Goal: Answer question/provide support: Share knowledge or assist other users

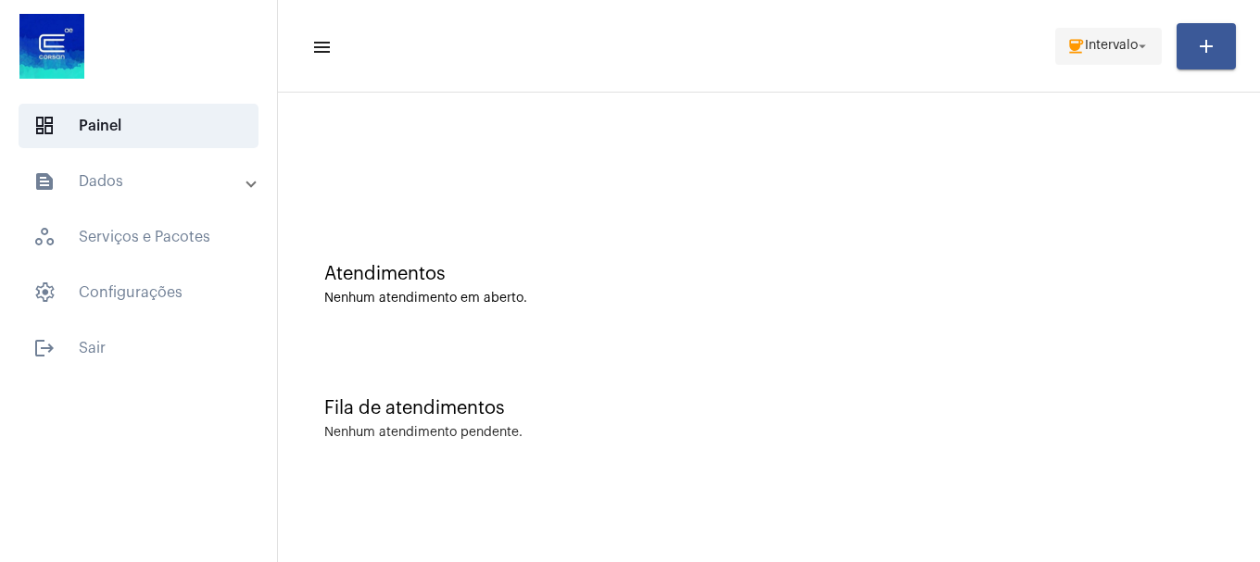
click at [1134, 48] on mat-icon "arrow_drop_down" at bounding box center [1142, 46] width 17 height 17
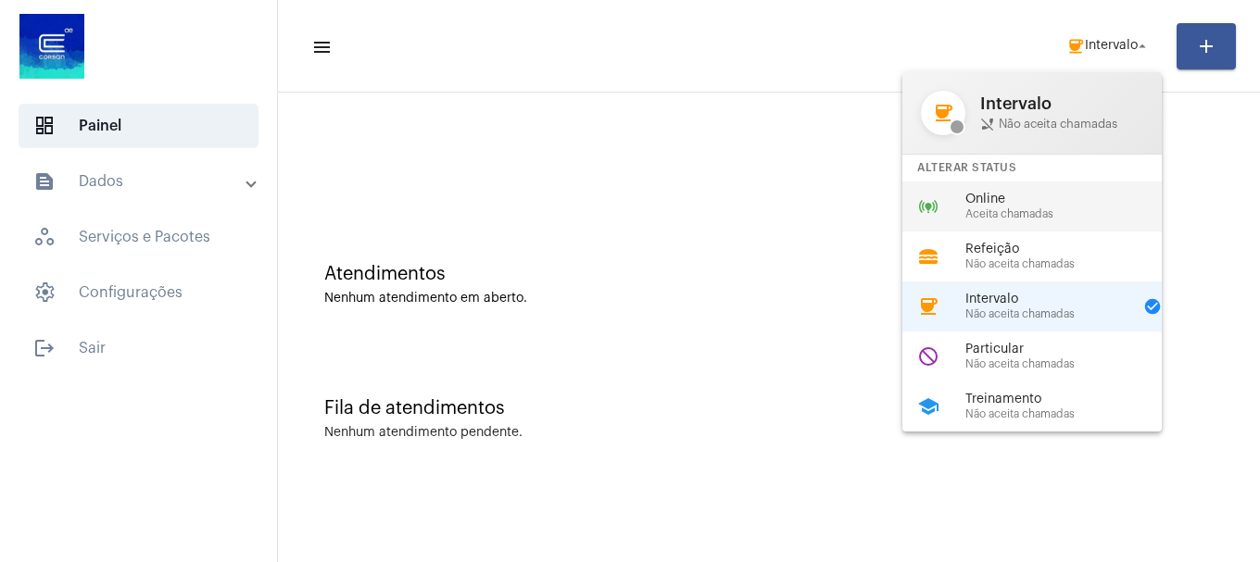
click at [1062, 220] on div "online_prediction Online Aceita chamadas" at bounding box center [1046, 207] width 289 height 50
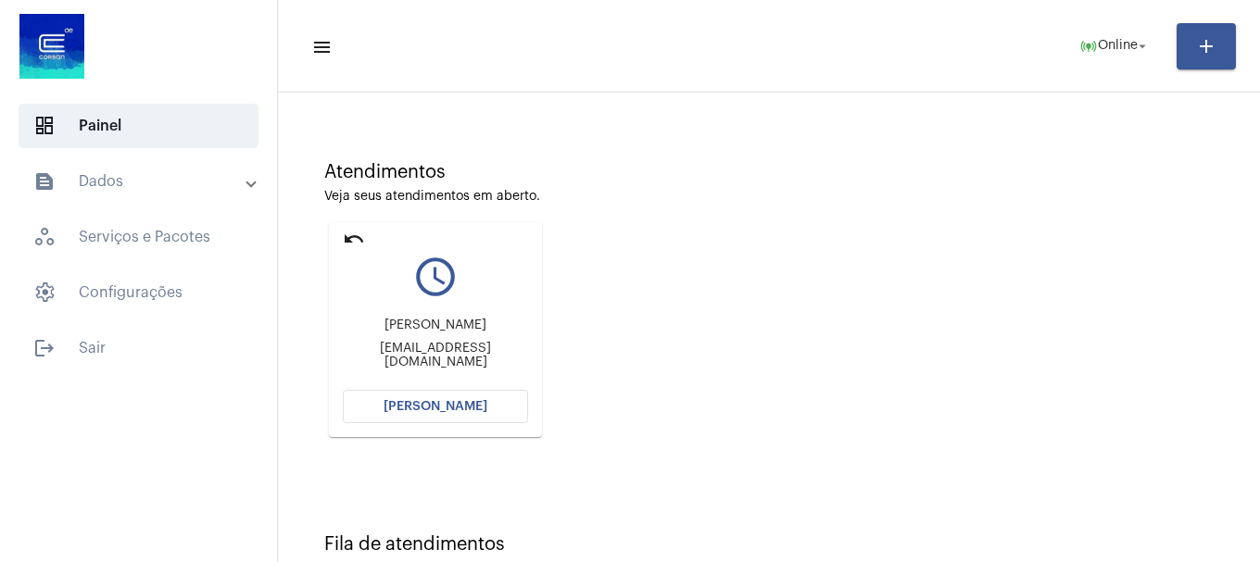
scroll to position [162, 0]
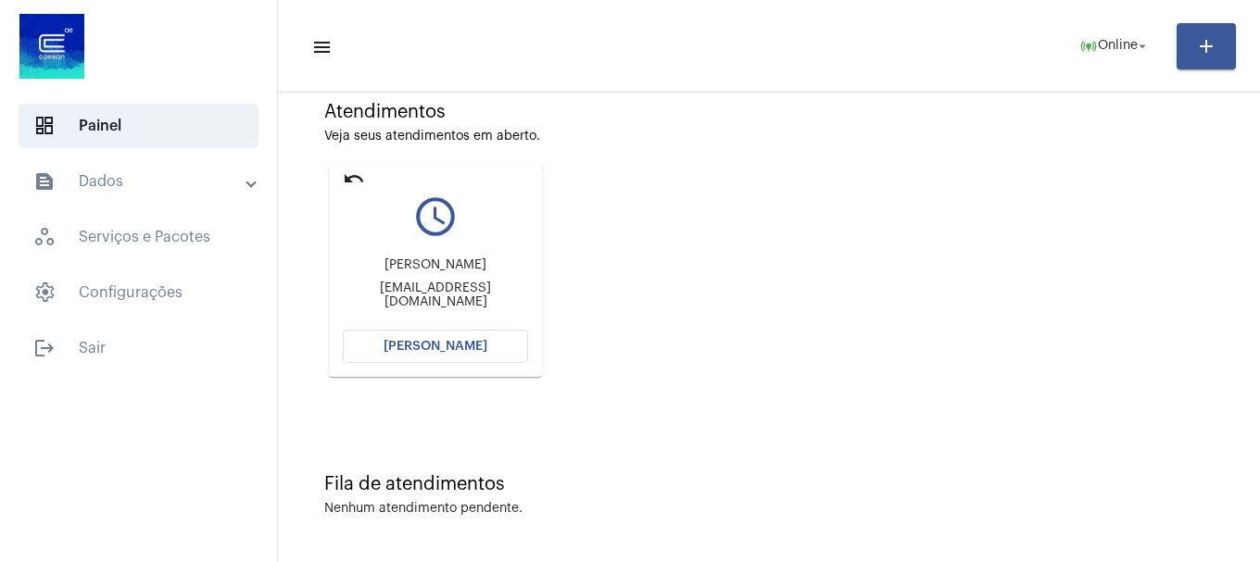
click at [420, 335] on button "[PERSON_NAME]" at bounding box center [435, 346] width 185 height 33
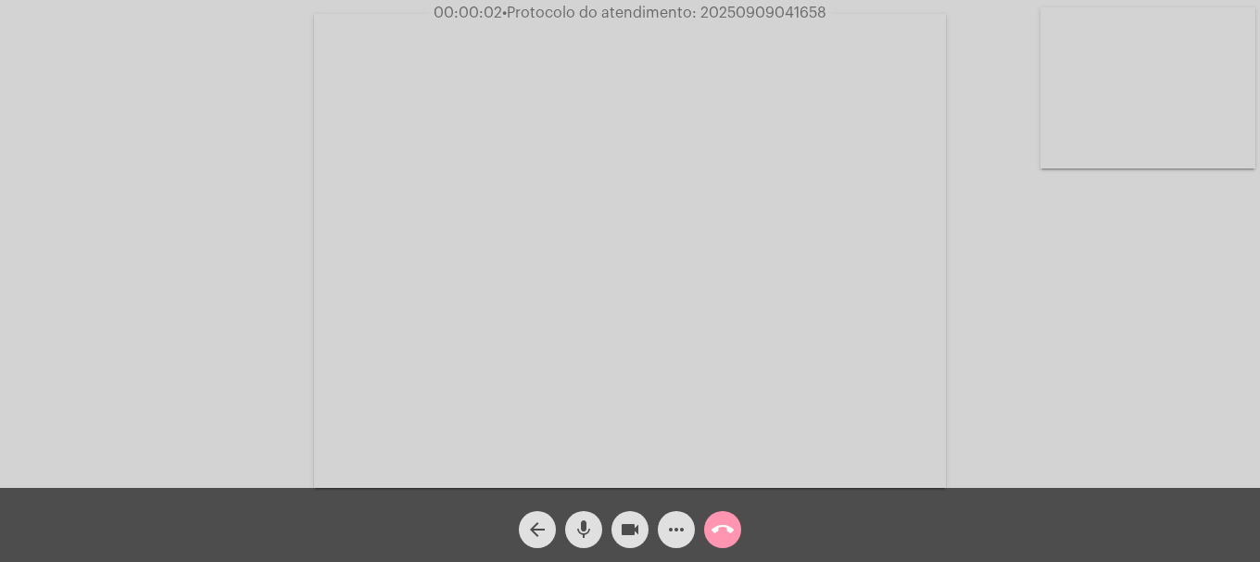
drag, startPoint x: 415, startPoint y: 316, endPoint x: 124, endPoint y: 210, distance: 309.4
click at [124, 210] on div "Acessando Câmera e Microfone..." at bounding box center [630, 249] width 1256 height 488
click at [1159, 66] on video at bounding box center [1147, 87] width 215 height 161
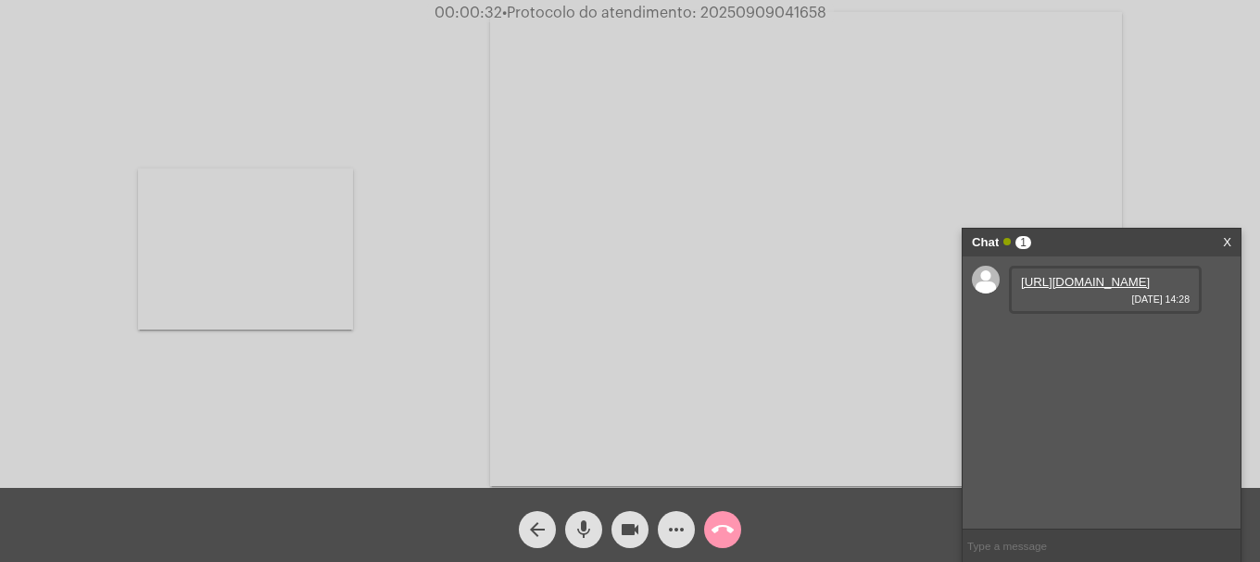
drag, startPoint x: 234, startPoint y: 231, endPoint x: 295, endPoint y: 237, distance: 60.5
click at [234, 231] on video at bounding box center [245, 249] width 215 height 161
click at [1115, 289] on link "https://neft-transfer-bucket.s3.amazonaws.com/temp-a4aadbfc-d59a-c8e8-7fc0-e421…" at bounding box center [1085, 282] width 129 height 14
click at [1080, 342] on link "https://neft-transfer-bucket.s3.amazonaws.com/temp-abdea22d-0cbd-b0a7-00c4-6fd1…" at bounding box center [1085, 335] width 129 height 14
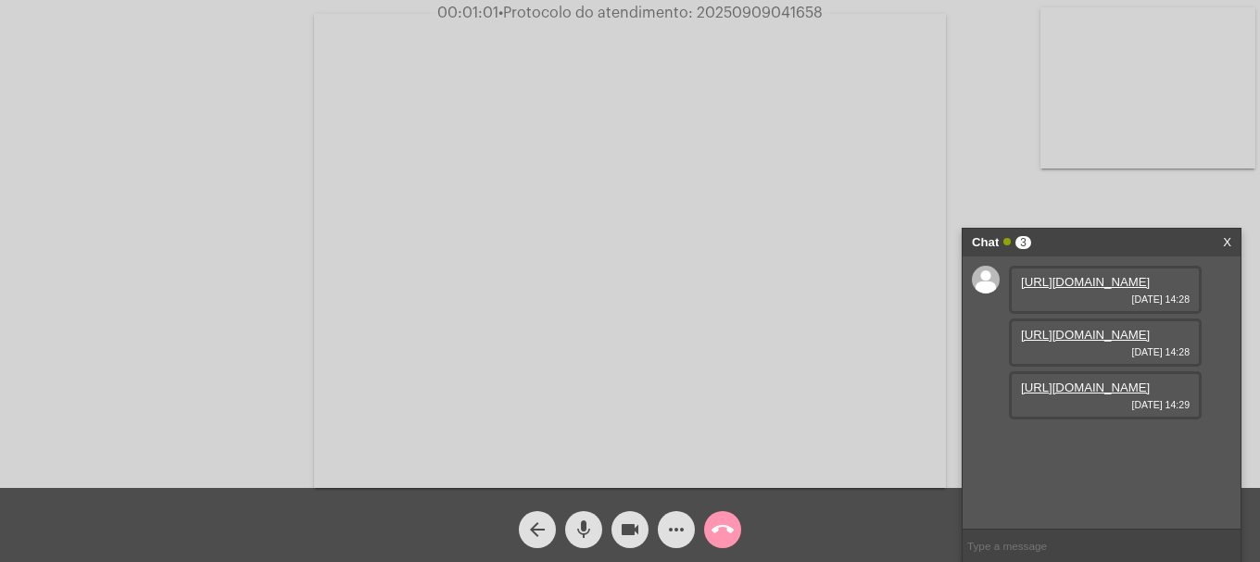
click at [1063, 395] on link "https://neft-transfer-bucket.s3.amazonaws.com/temp-a88439f2-e6ff-dc6b-bab3-2353…" at bounding box center [1085, 388] width 129 height 14
click at [1097, 447] on link "https://neft-transfer-bucket.s3.amazonaws.com/temp-df255643-da60-823f-fa24-29d7…" at bounding box center [1085, 440] width 129 height 14
click at [687, 521] on button "more_horiz" at bounding box center [676, 529] width 37 height 37
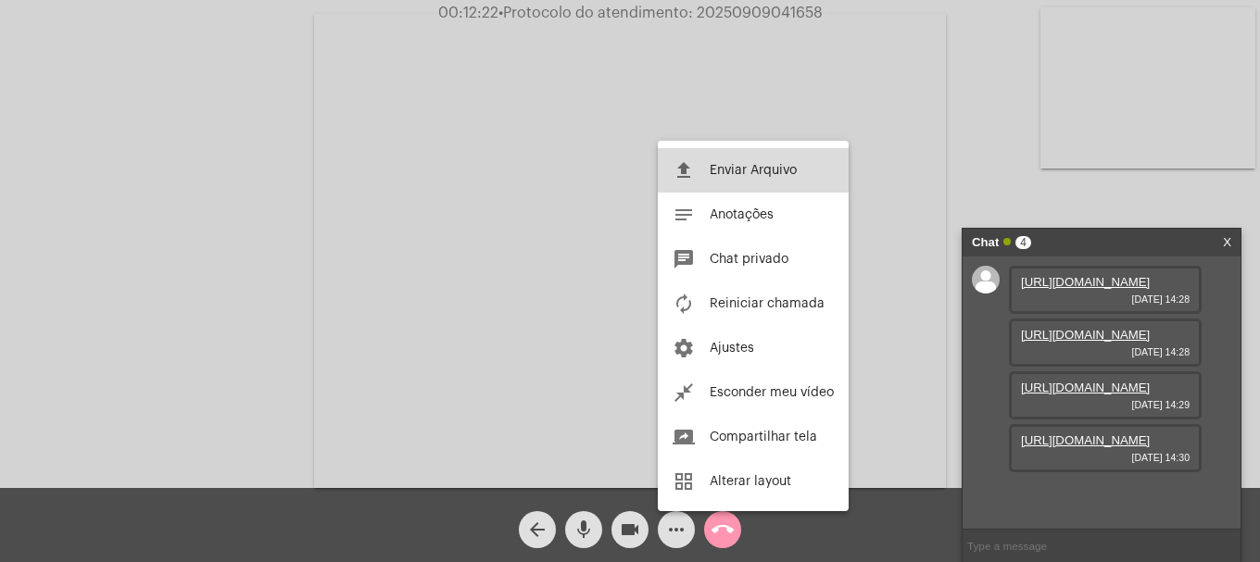
click at [722, 165] on span "Enviar Arquivo" at bounding box center [752, 170] width 87 height 13
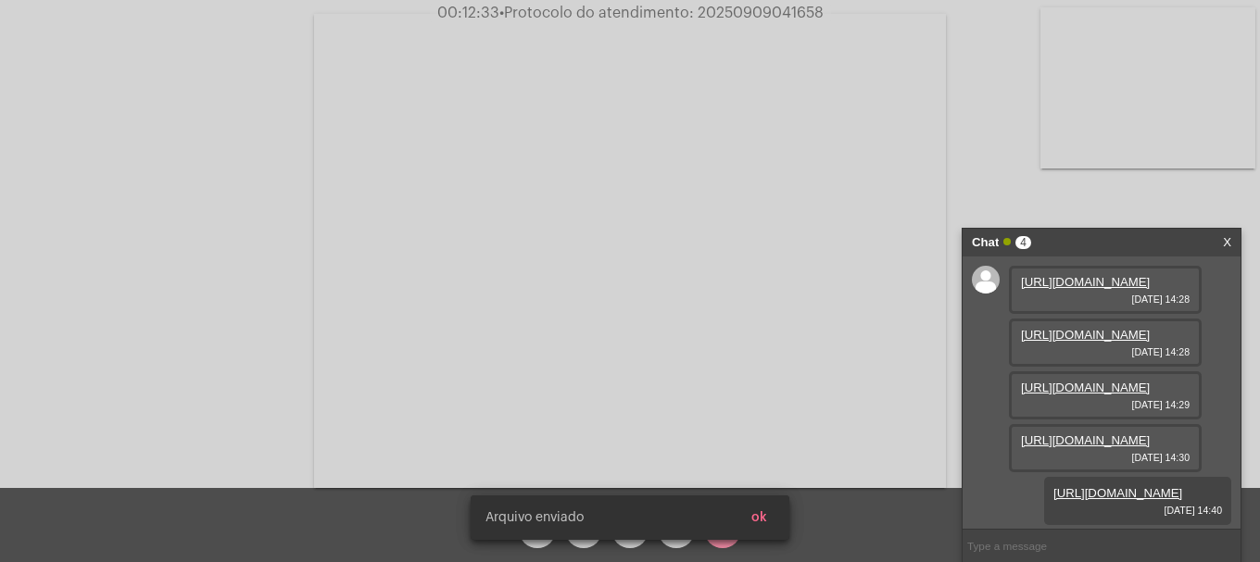
scroll to position [205, 0]
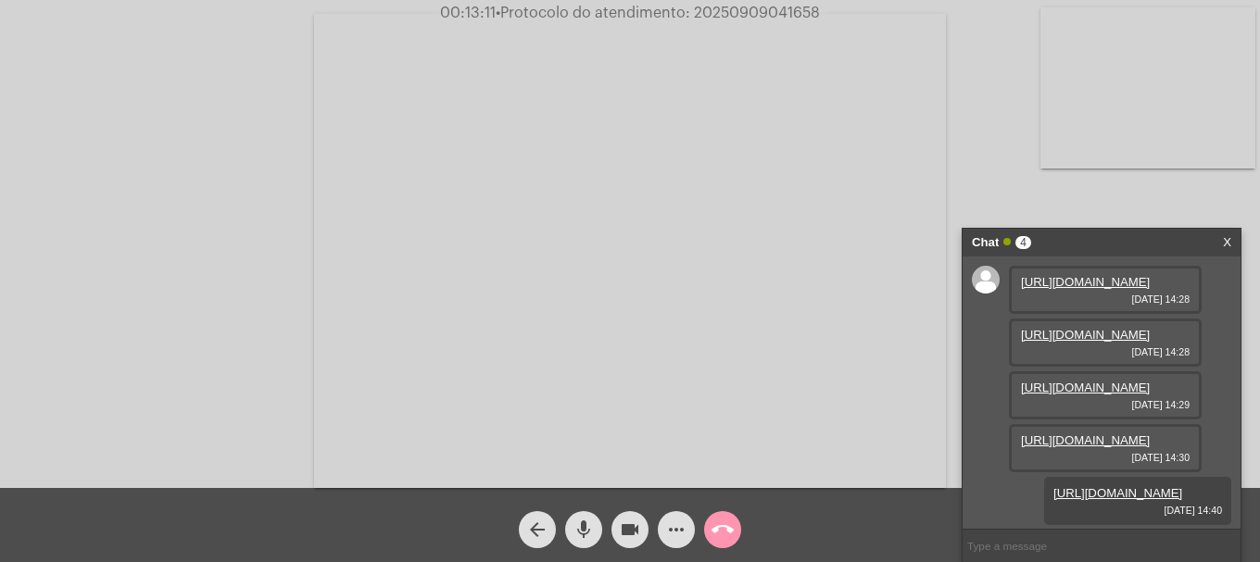
click at [741, 9] on span "• Protocolo do atendimento: 20250909041658" at bounding box center [658, 13] width 324 height 15
copy span "20250909041658"
click at [1072, 543] on input "text" at bounding box center [1101, 546] width 278 height 32
paste input "20250909041658"
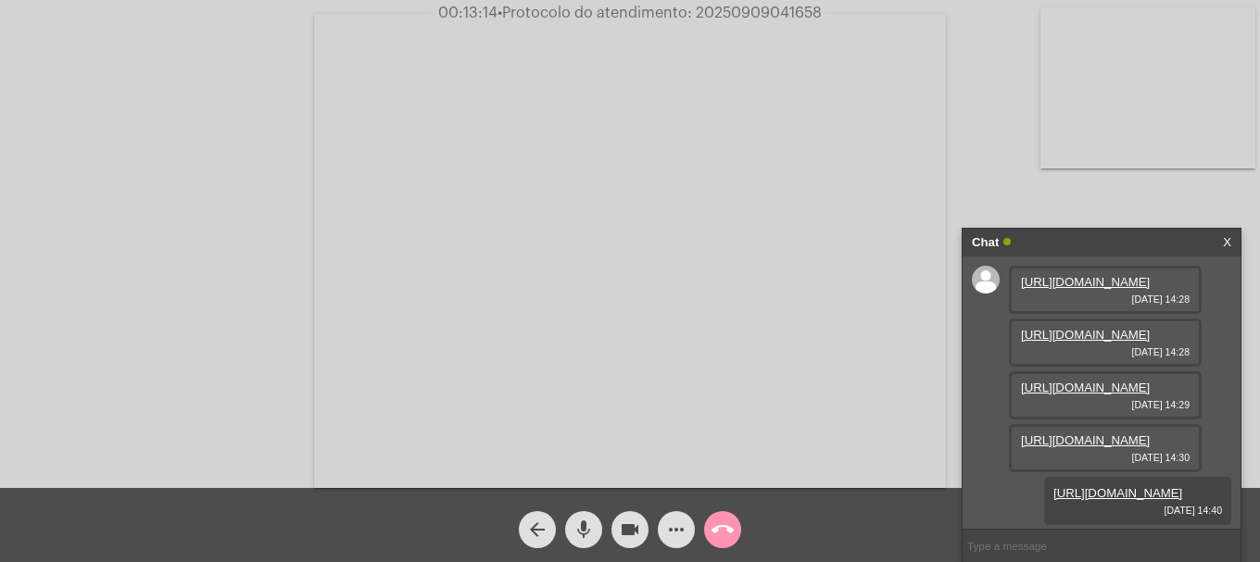
type input "20250909041658"
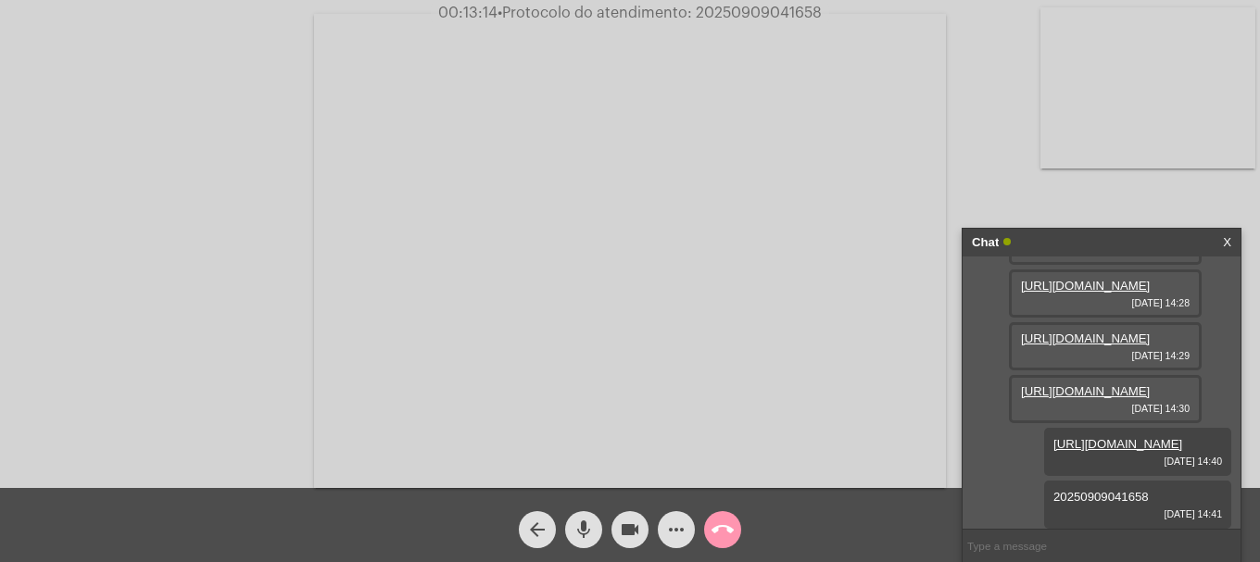
scroll to position [257, 0]
click at [721, 523] on mat-icon "call_end" at bounding box center [722, 530] width 22 height 22
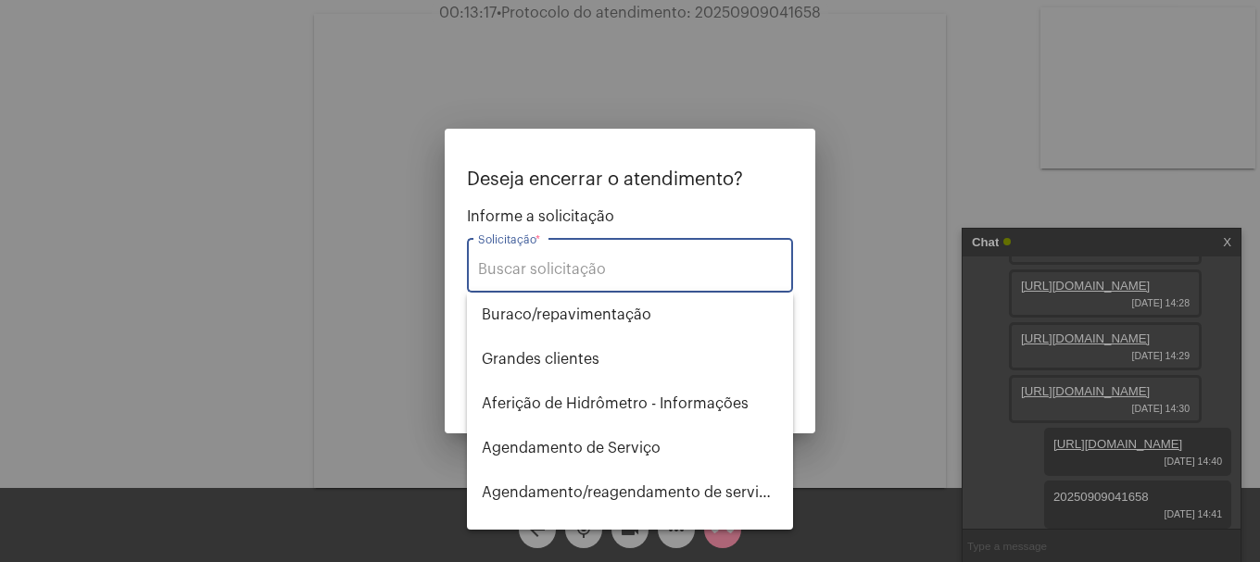
click at [620, 269] on input "Solicitação *" at bounding box center [630, 269] width 304 height 17
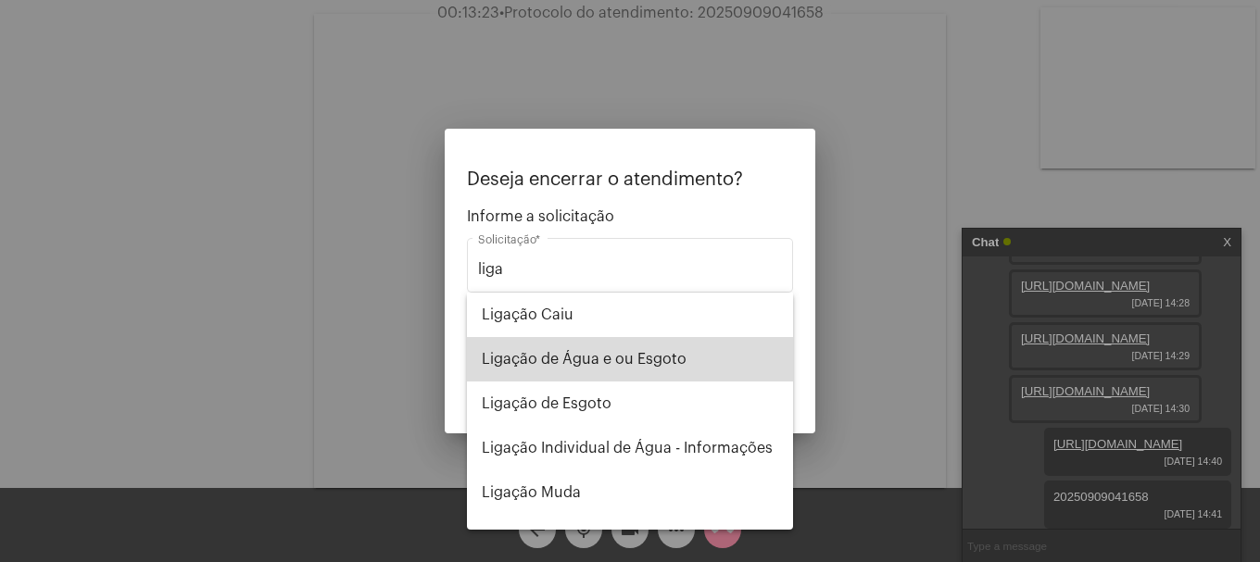
click at [662, 350] on span "Ligação de Água e ou Esgoto" at bounding box center [630, 359] width 296 height 44
type input "Ligação de Água e ou Esgoto"
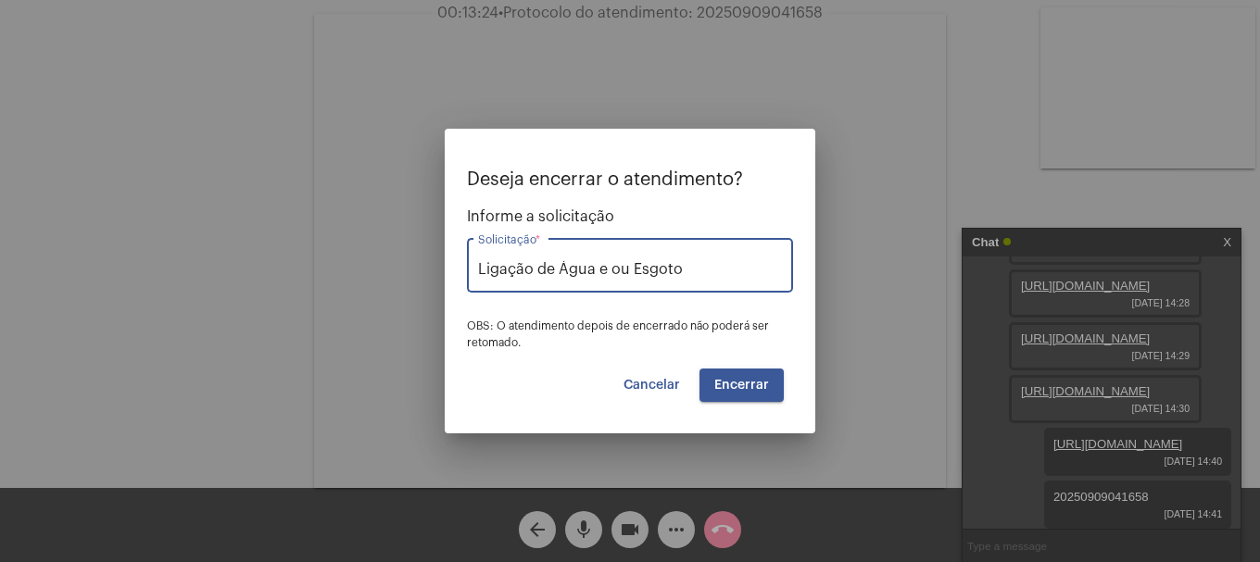
click at [769, 394] on button "Encerrar" at bounding box center [741, 385] width 84 height 33
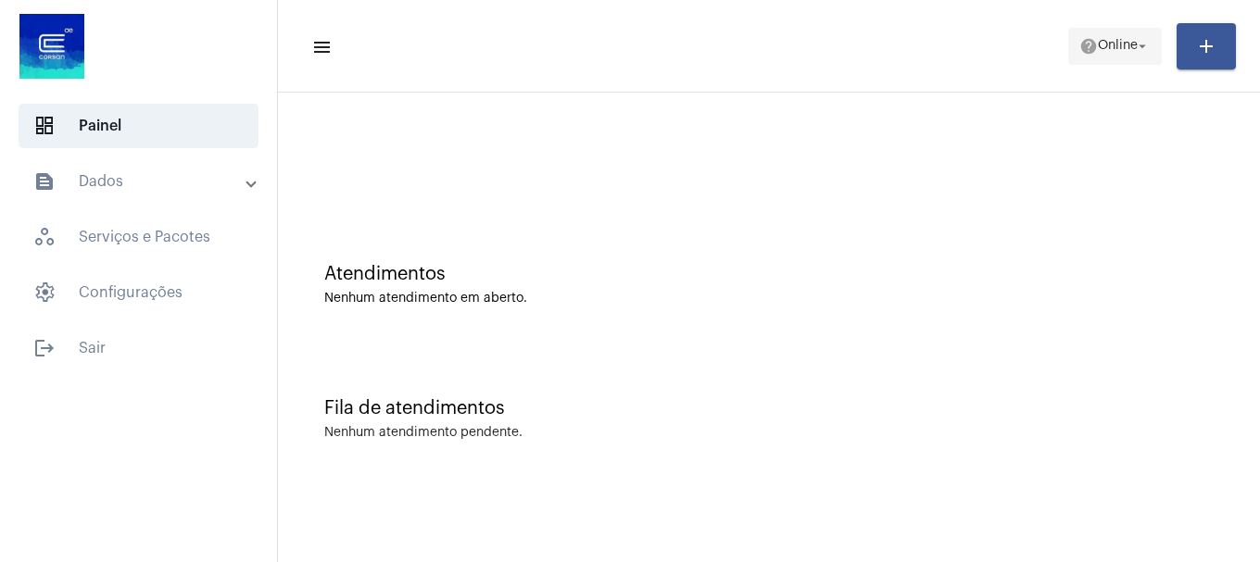
click at [1120, 35] on span "help Online arrow_drop_down" at bounding box center [1114, 45] width 71 height 33
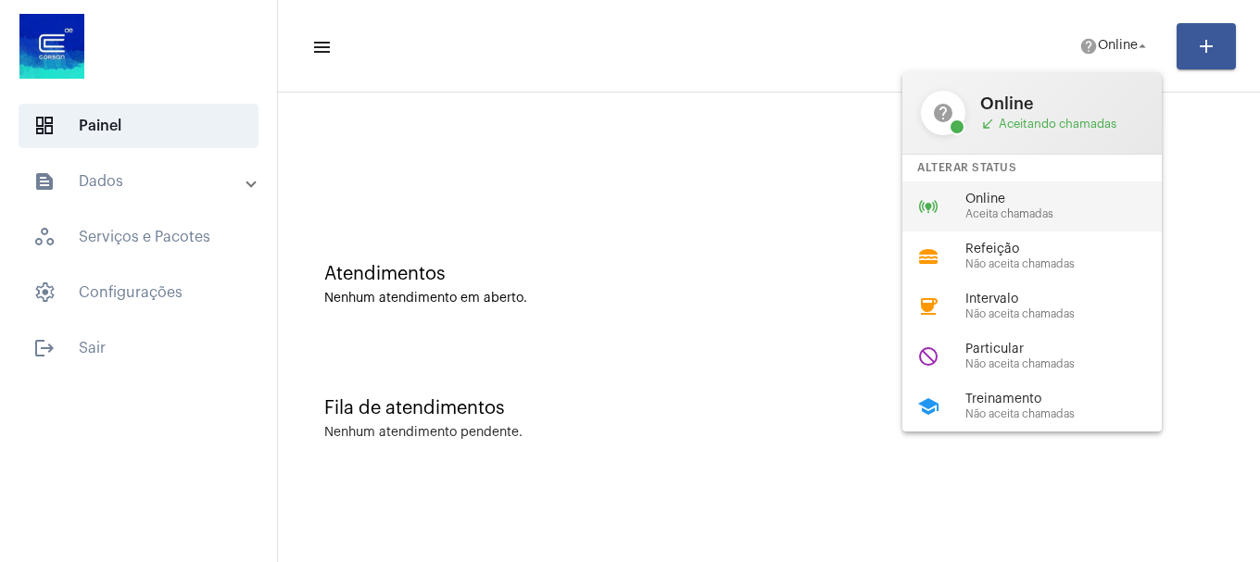
click at [1024, 202] on span "Online" at bounding box center [1070, 200] width 211 height 14
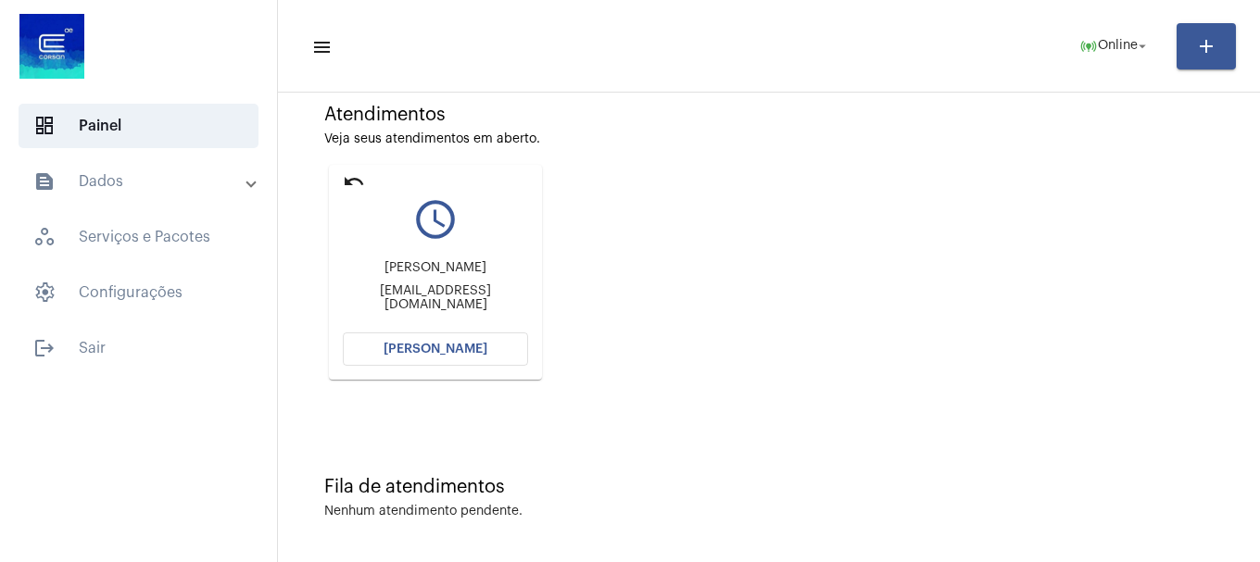
scroll to position [162, 0]
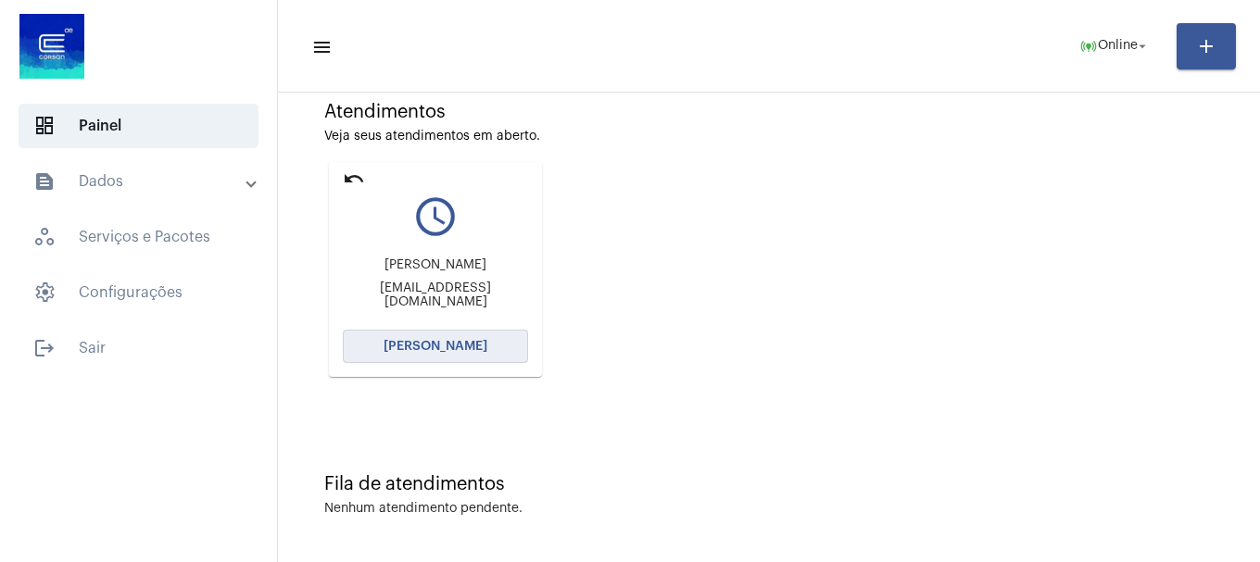
click at [475, 340] on span "[PERSON_NAME]" at bounding box center [435, 346] width 104 height 13
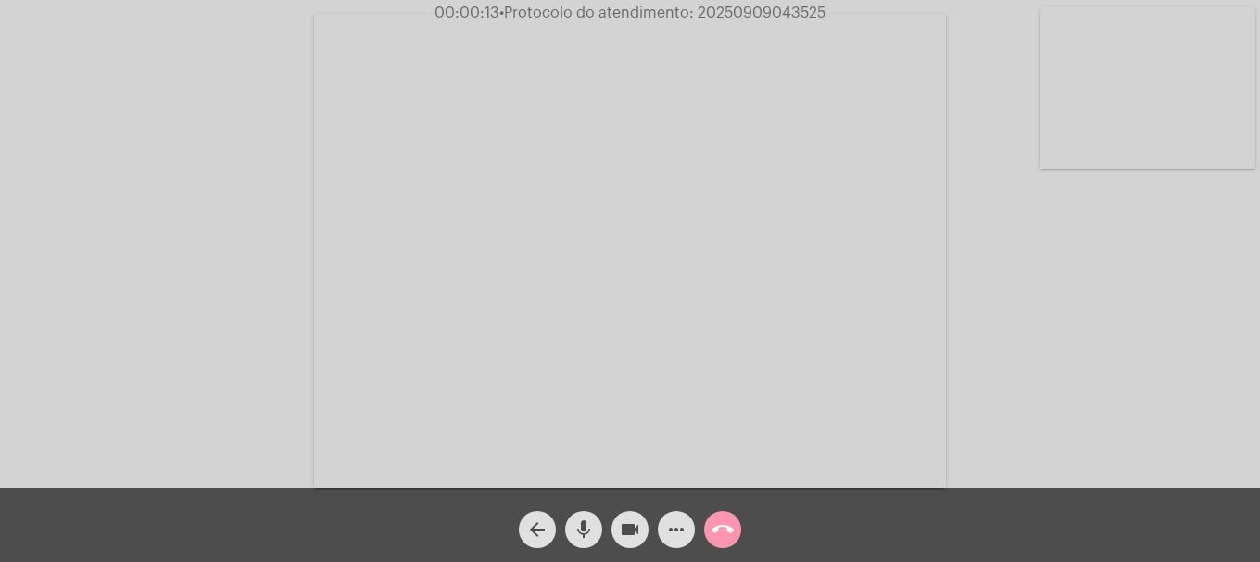
click at [1178, 132] on video at bounding box center [1147, 87] width 215 height 161
drag, startPoint x: 562, startPoint y: 517, endPoint x: 575, endPoint y: 475, distance: 43.6
click at [562, 516] on div "mic" at bounding box center [583, 525] width 46 height 46
click at [584, 516] on span "mic_off" at bounding box center [583, 529] width 22 height 37
click at [584, 516] on span "mic" at bounding box center [583, 529] width 22 height 37
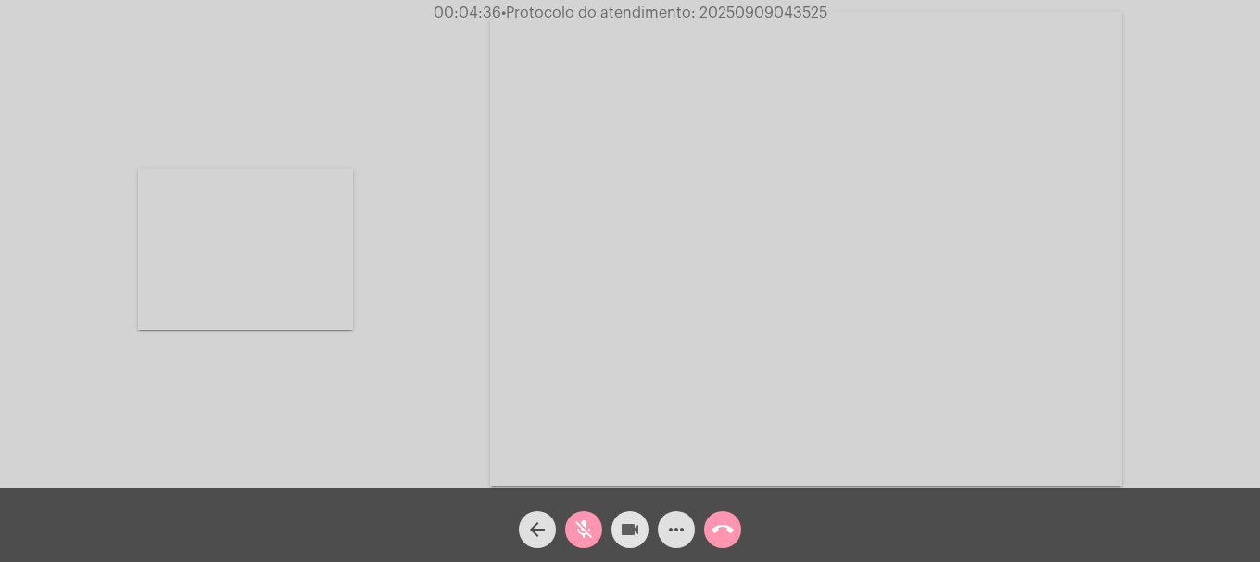
click at [642, 530] on button "videocam" at bounding box center [629, 529] width 37 height 37
click at [625, 531] on mat-icon "videocam_off" at bounding box center [630, 530] width 22 height 22
click at [589, 534] on mat-icon "mic_off" at bounding box center [583, 530] width 22 height 22
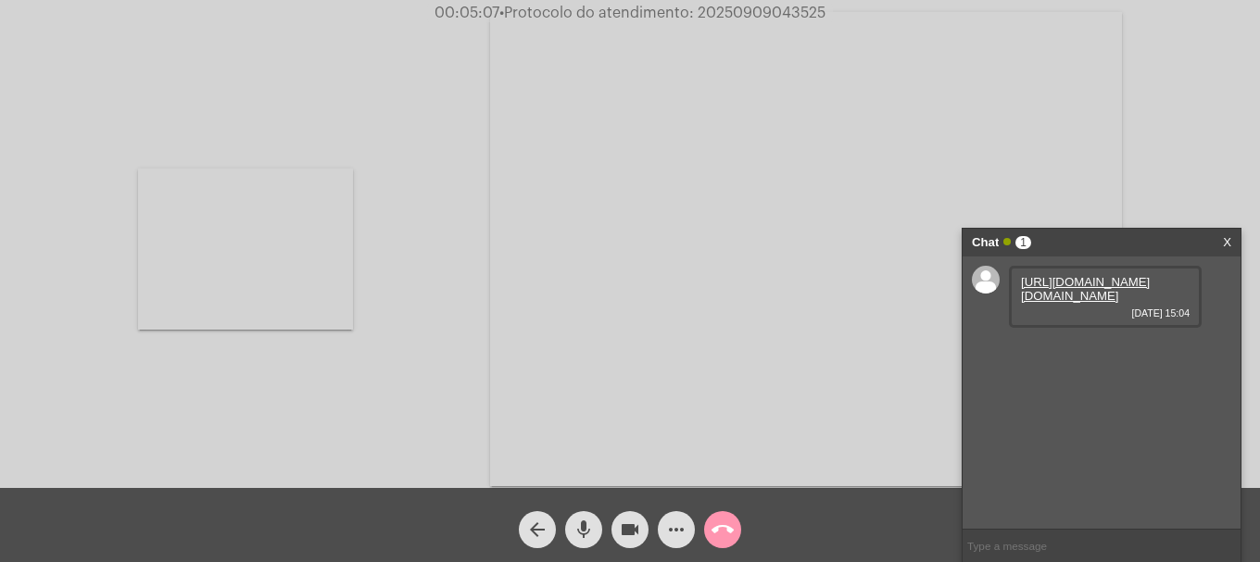
click at [1071, 301] on link "https://neft-transfer-bucket.s3.amazonaws.com/temp-091bc0fd-32f5-6a67-ed7e-1ab9…" at bounding box center [1085, 289] width 129 height 28
click at [641, 534] on button "videocam" at bounding box center [629, 529] width 37 height 37
click at [583, 518] on span "mic" at bounding box center [583, 529] width 22 height 37
click at [629, 528] on mat-icon "videocam_off" at bounding box center [630, 530] width 22 height 22
click at [575, 520] on mat-icon "mic_off" at bounding box center [583, 530] width 22 height 22
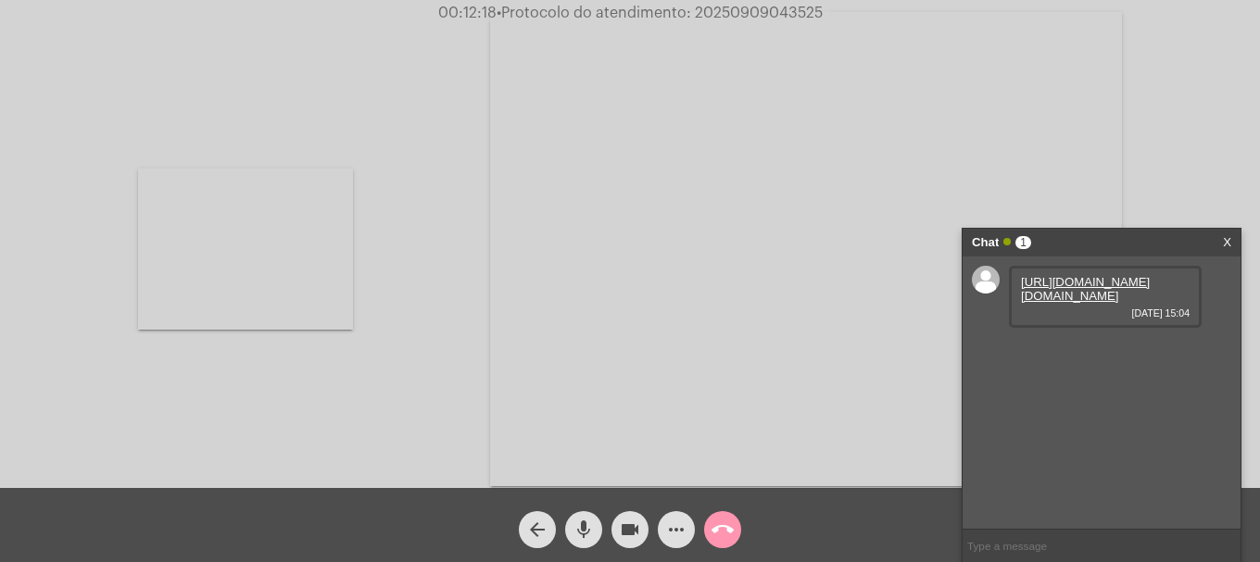
click at [320, 306] on video at bounding box center [245, 249] width 215 height 161
click at [753, 10] on span "• Protocolo do atendimento: 20250909043525" at bounding box center [661, 13] width 326 height 15
drag, startPoint x: 753, startPoint y: 10, endPoint x: 583, endPoint y: 527, distance: 543.9
click at [583, 527] on mat-icon "mic" at bounding box center [583, 530] width 22 height 22
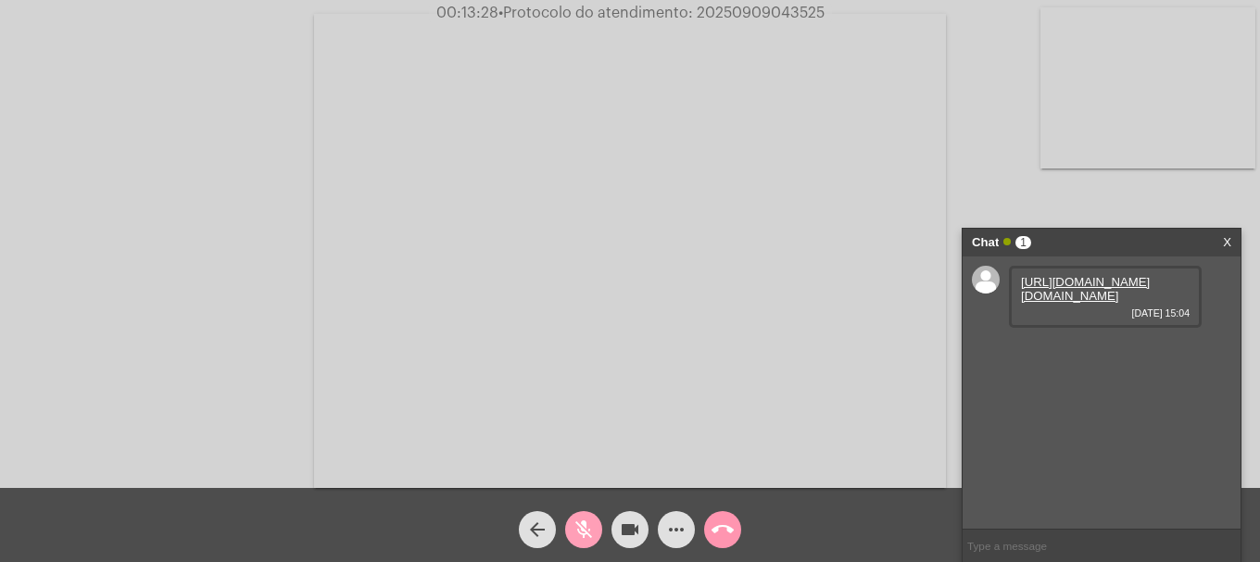
click at [583, 527] on mat-icon "mic_off" at bounding box center [583, 530] width 22 height 22
copy span "20250909043525"
click at [1067, 541] on input "text" at bounding box center [1101, 546] width 278 height 32
paste input "20250909043525"
type input "20250909043525"
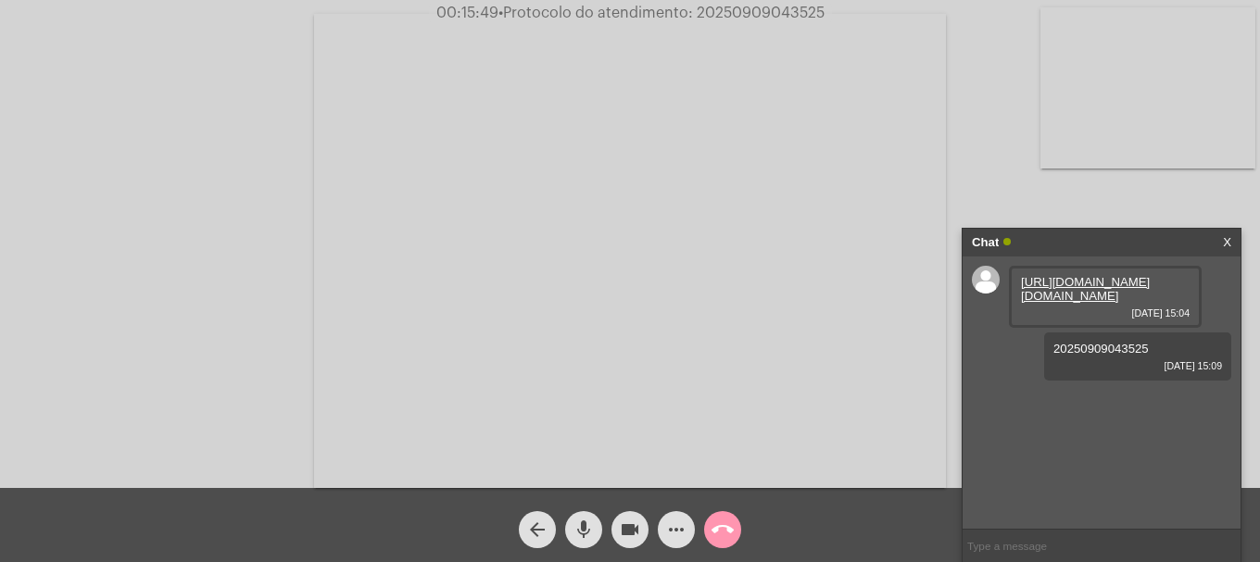
click at [715, 535] on mat-icon "call_end" at bounding box center [722, 530] width 22 height 22
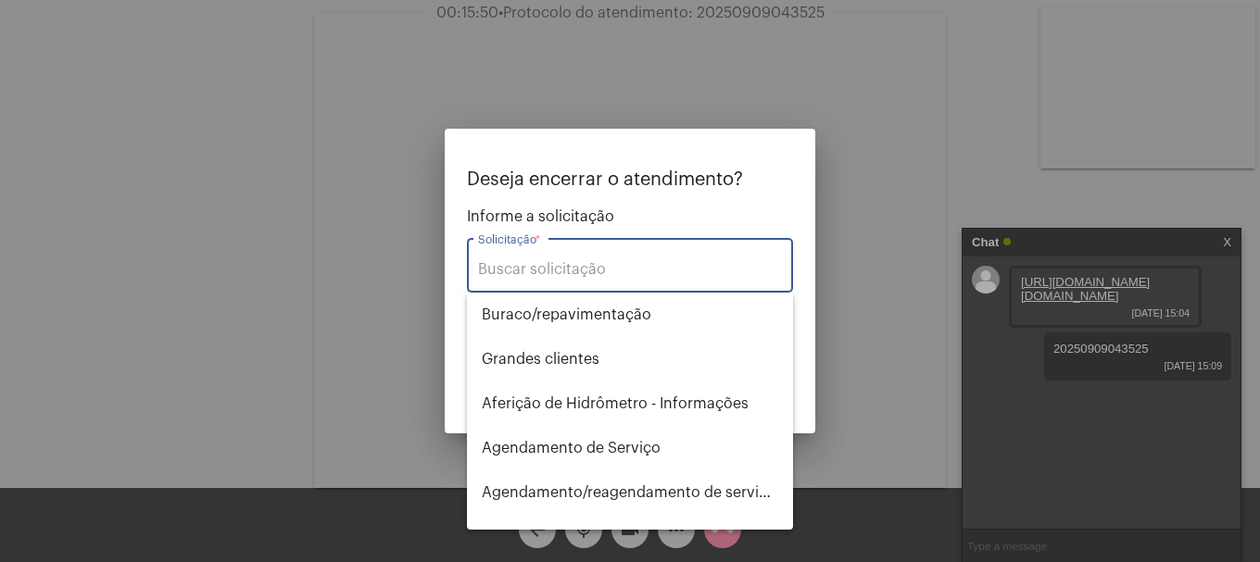
click at [575, 259] on div "Solicitação *" at bounding box center [630, 263] width 304 height 58
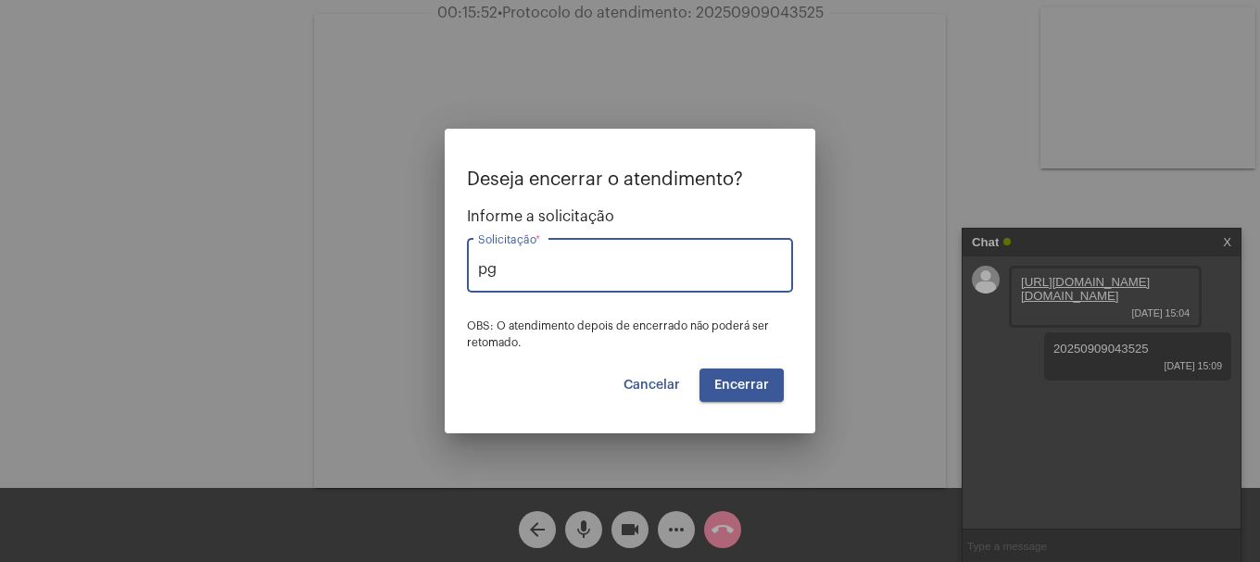
type input "p"
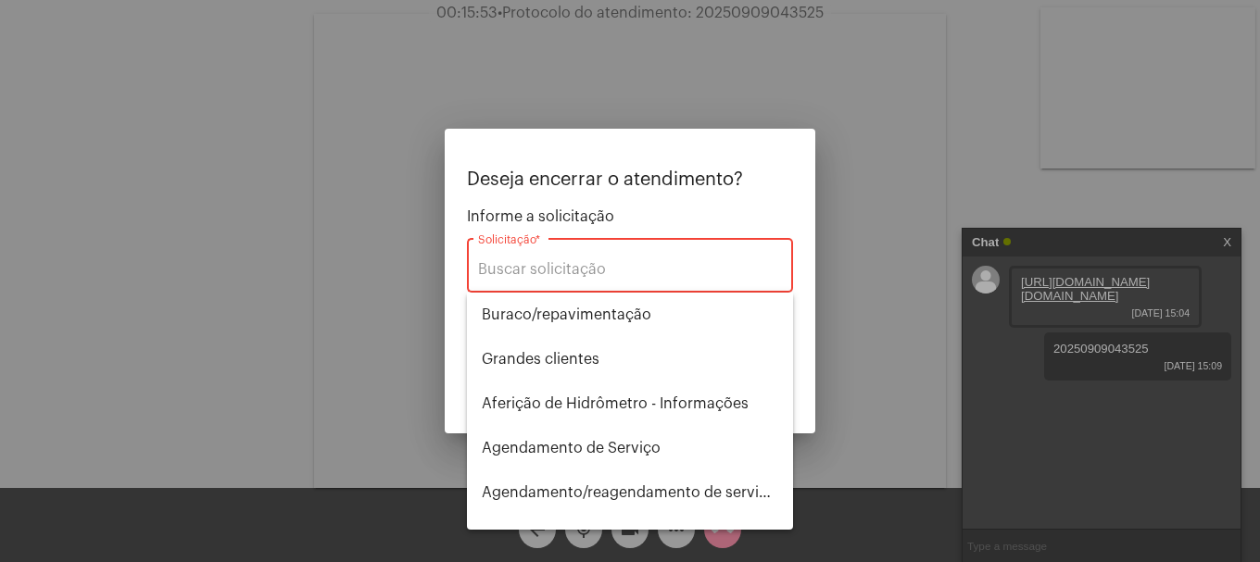
type input "a"
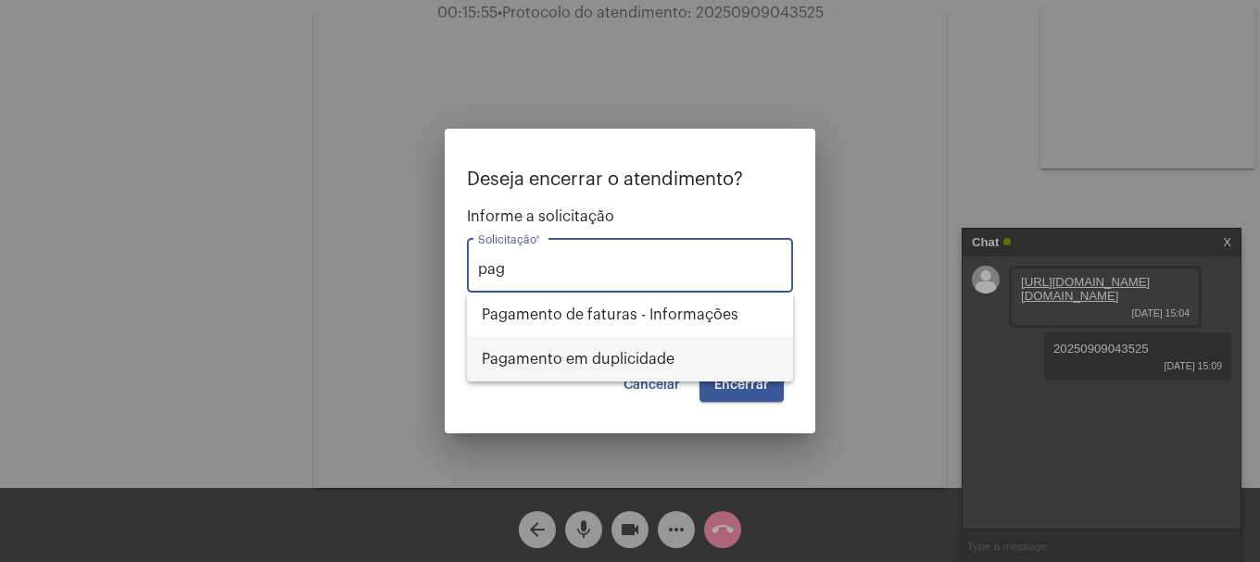
click at [583, 353] on span "Pagamento em duplicidade" at bounding box center [630, 359] width 296 height 44
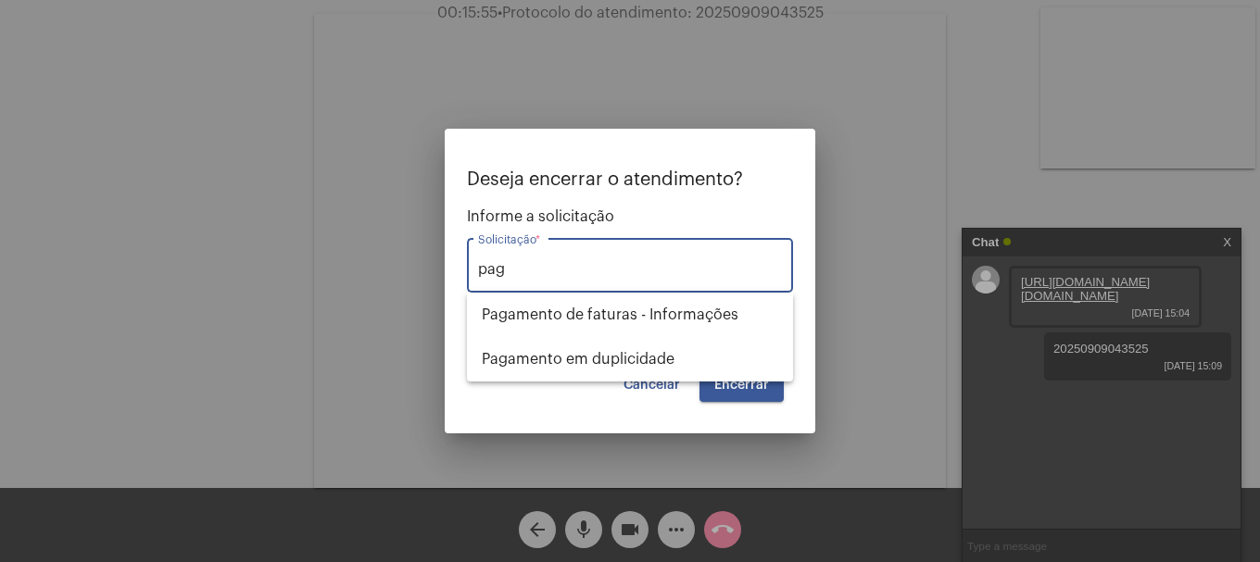
type input "Pagamento em duplicidade"
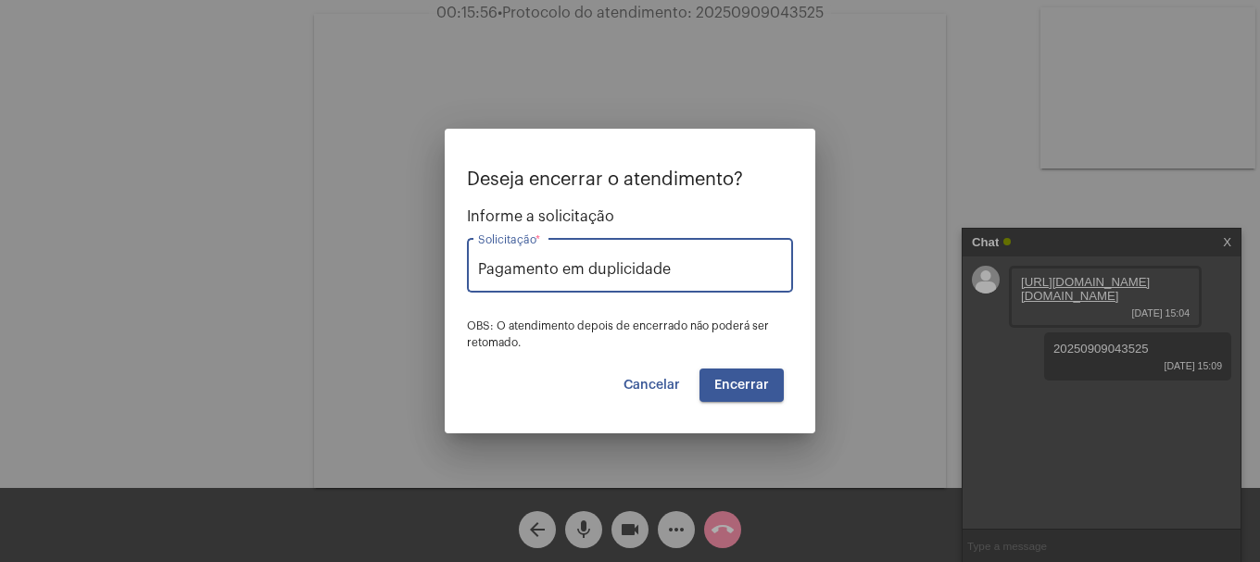
click at [716, 372] on button "Encerrar" at bounding box center [741, 385] width 84 height 33
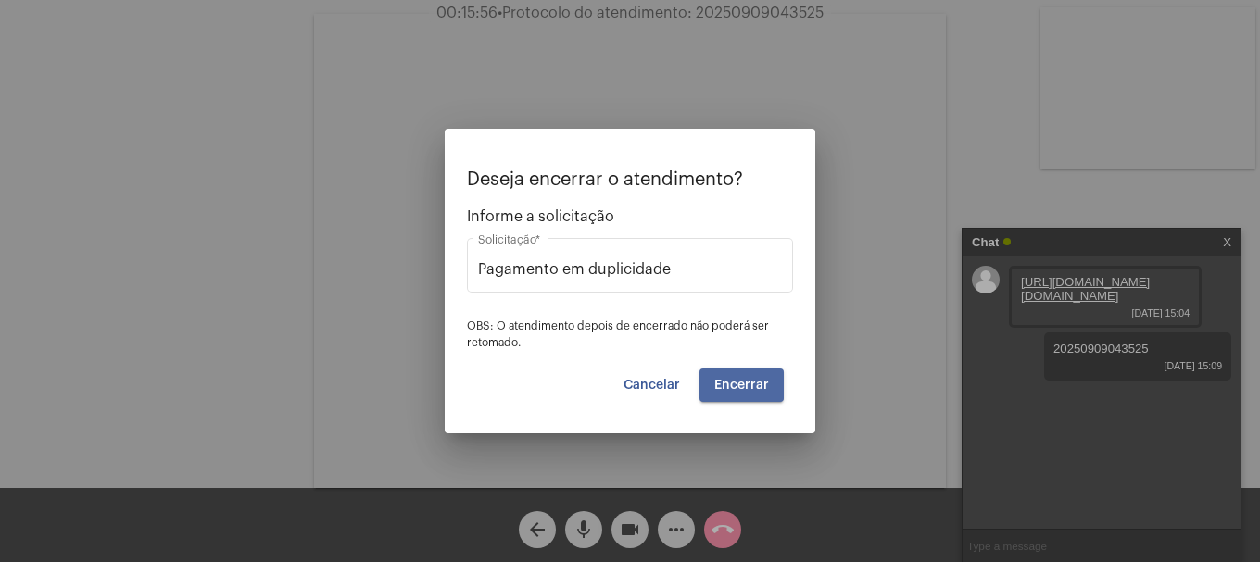
click at [716, 372] on button "Encerrar" at bounding box center [741, 385] width 84 height 33
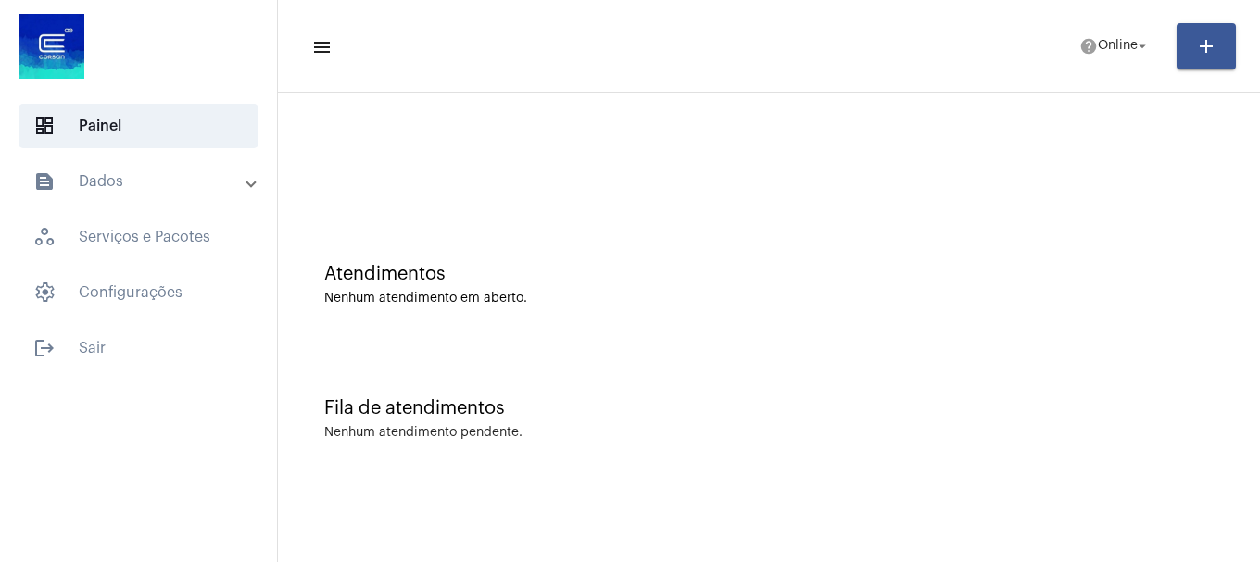
click at [586, 244] on div "Atendimentos Nenhum atendimento em aberto." at bounding box center [768, 275] width 963 height 134
click at [1148, 54] on span "help Online arrow_drop_down" at bounding box center [1114, 45] width 71 height 33
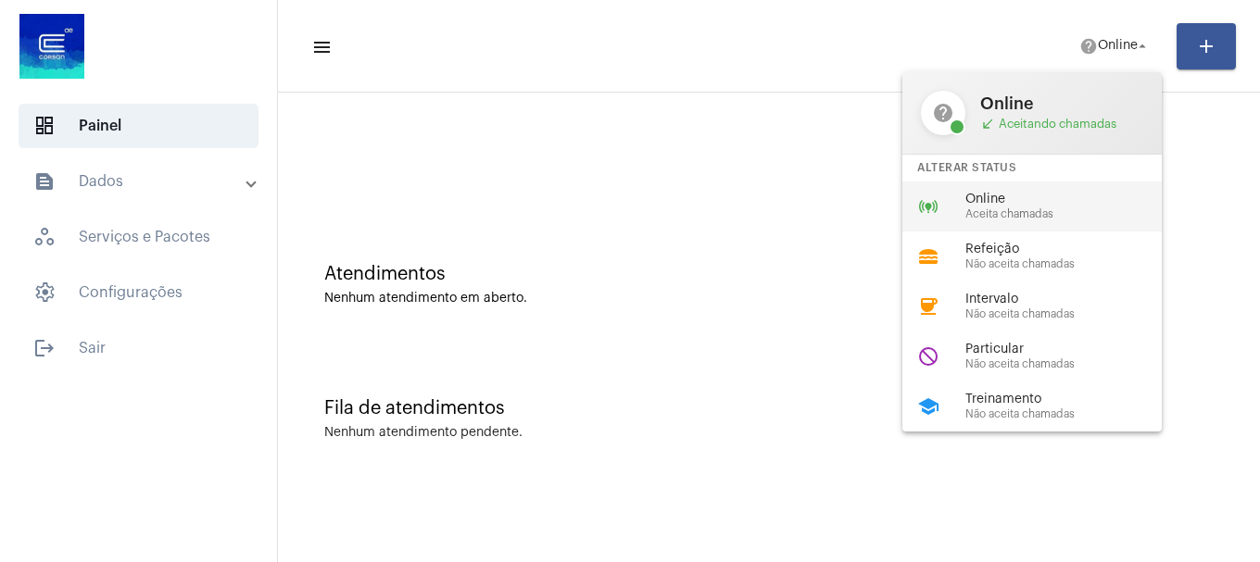
click at [991, 207] on div "Online Aceita chamadas" at bounding box center [1070, 207] width 211 height 28
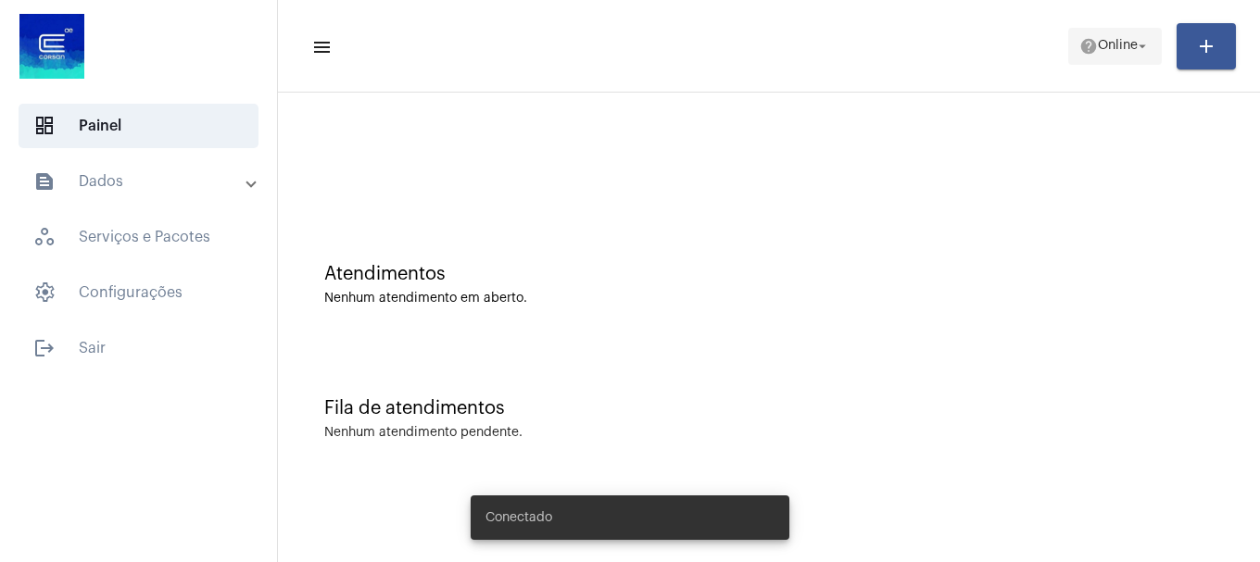
click at [1125, 48] on span "Online" at bounding box center [1118, 46] width 40 height 13
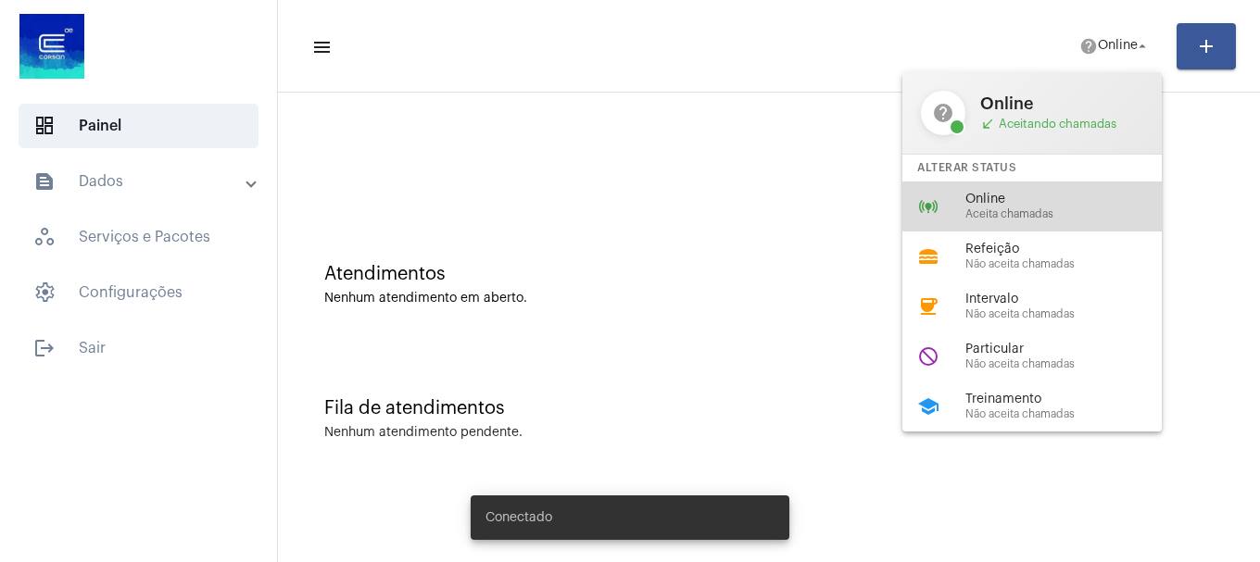
click at [1053, 206] on span "Online" at bounding box center [1070, 200] width 211 height 14
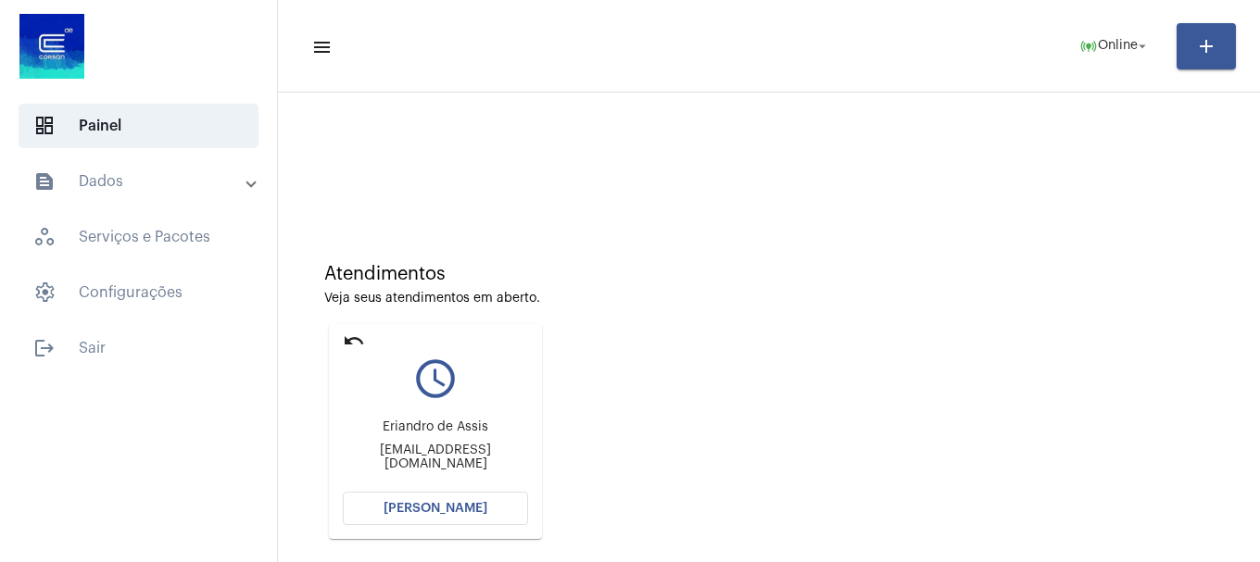
scroll to position [162, 0]
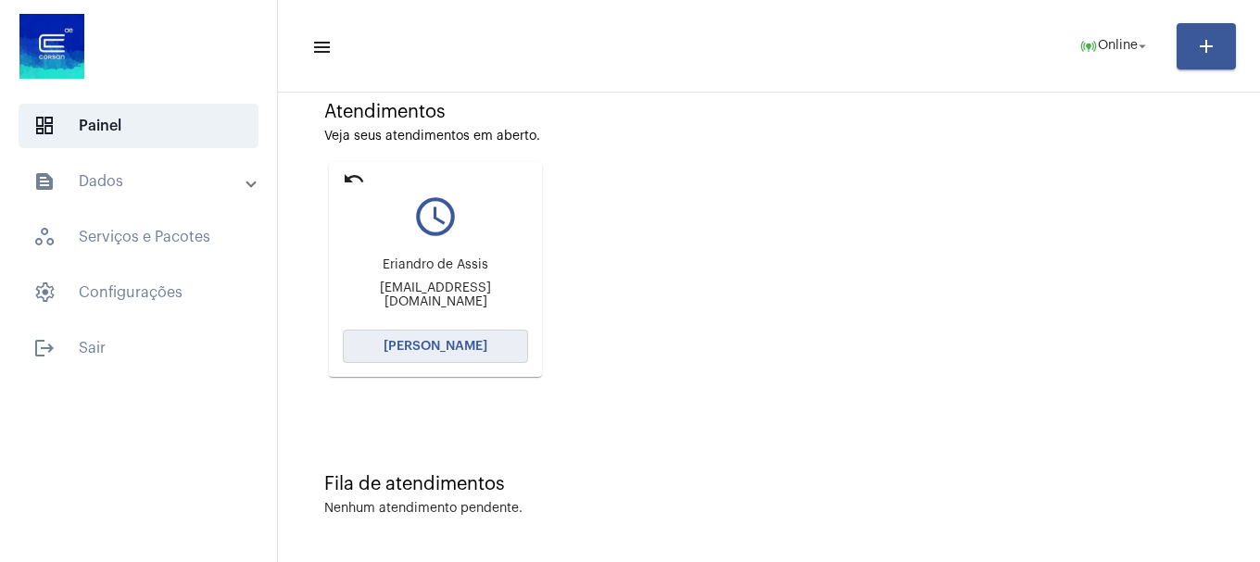
click at [455, 350] on span "[PERSON_NAME]" at bounding box center [435, 346] width 104 height 13
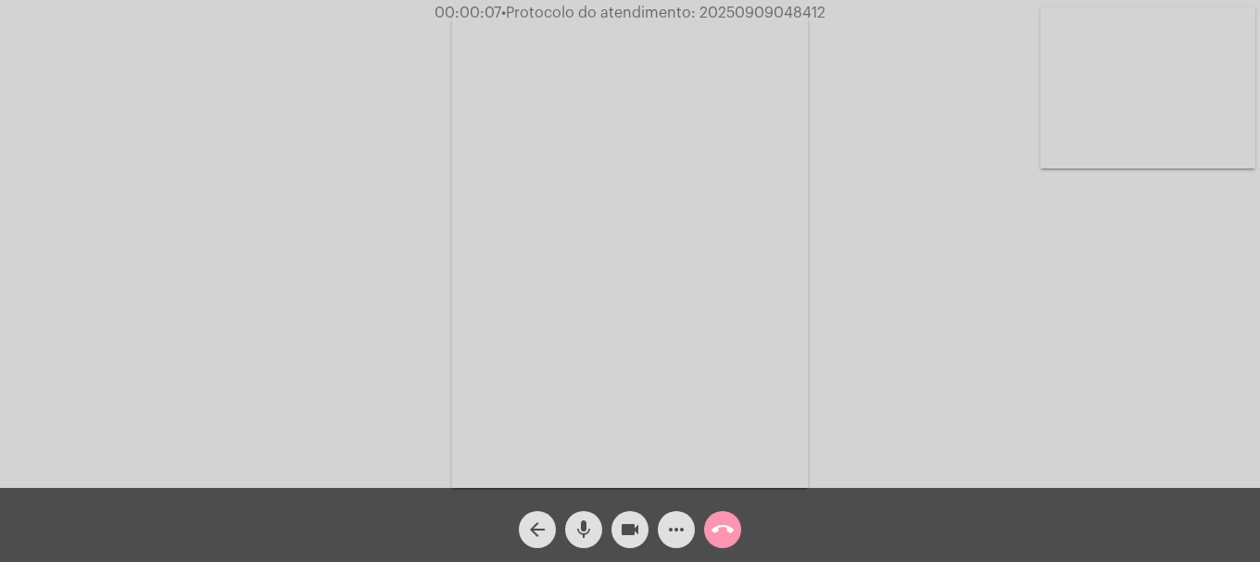
click at [570, 521] on button "mic" at bounding box center [583, 529] width 37 height 37
click at [582, 518] on span "mic_off" at bounding box center [583, 529] width 22 height 37
click at [582, 518] on span "mic" at bounding box center [583, 529] width 22 height 37
click at [582, 518] on span "mic_off" at bounding box center [583, 529] width 22 height 37
click at [1127, 125] on video at bounding box center [1147, 87] width 215 height 161
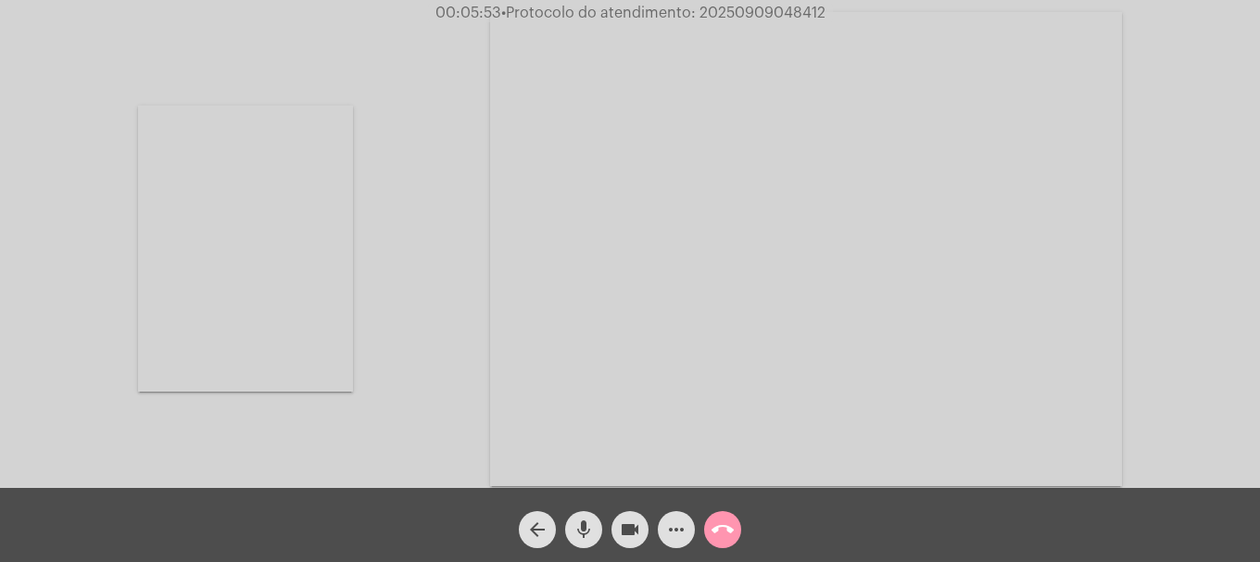
click at [717, 521] on mat-icon "call_end" at bounding box center [722, 530] width 22 height 22
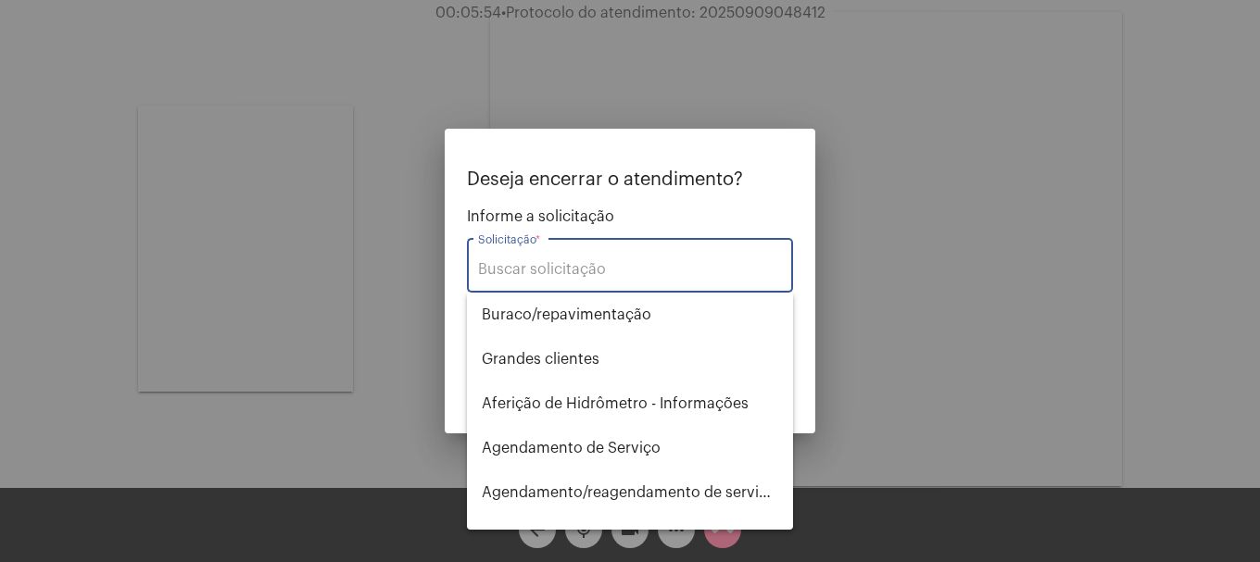
click at [574, 276] on input "Solicitação *" at bounding box center [630, 269] width 304 height 17
type input "t"
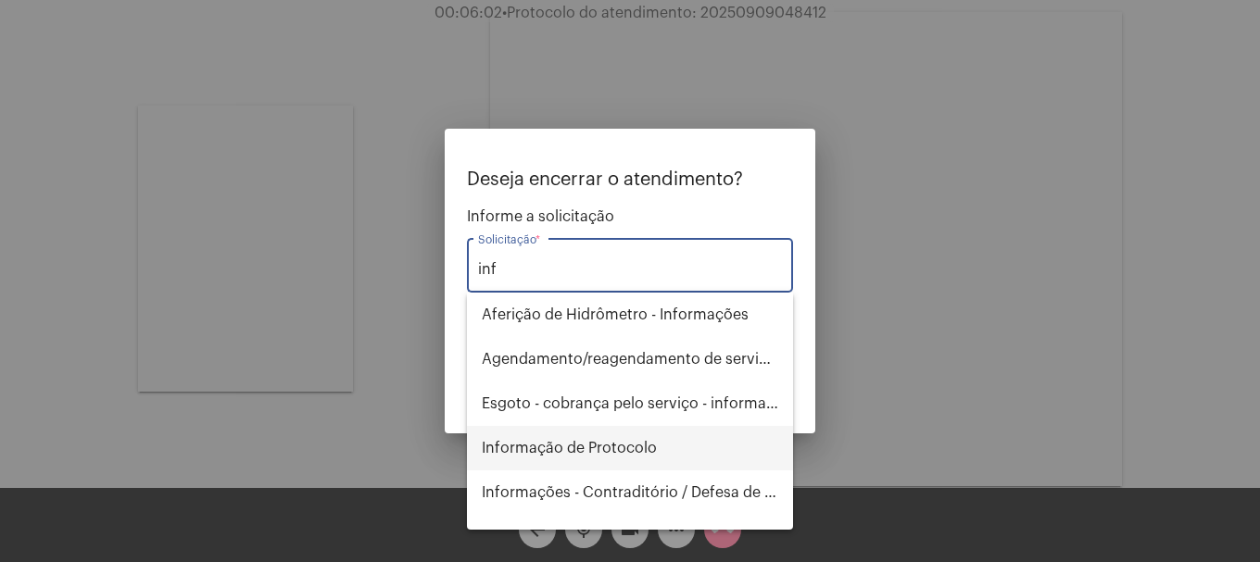
click at [580, 440] on span "Informação de Protocolo" at bounding box center [630, 448] width 296 height 44
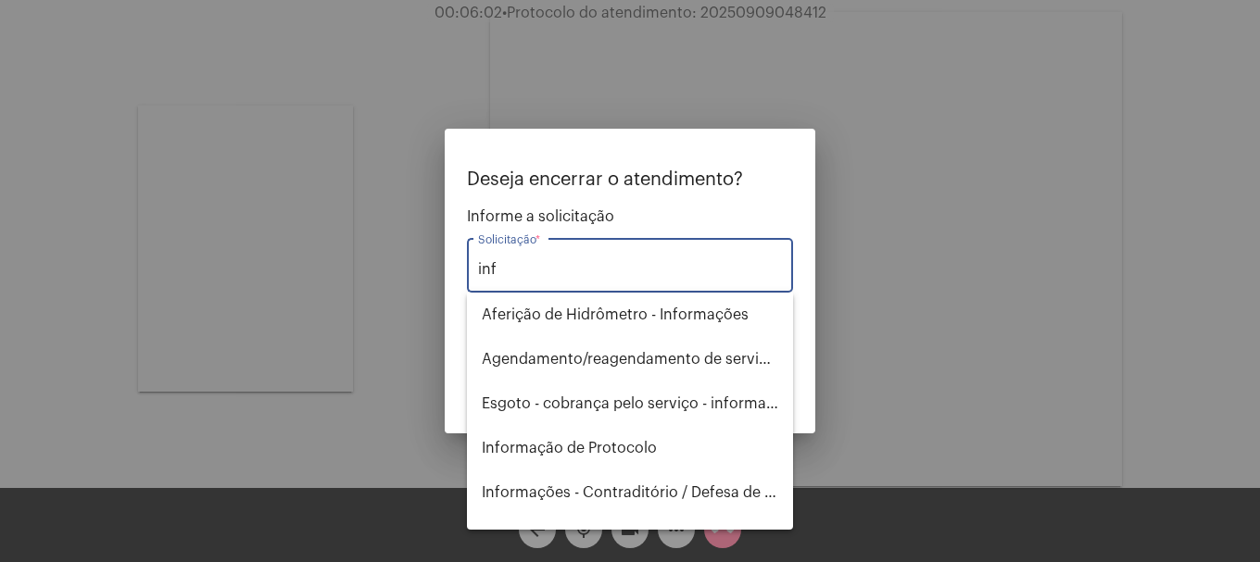
type input "Informação de Protocolo"
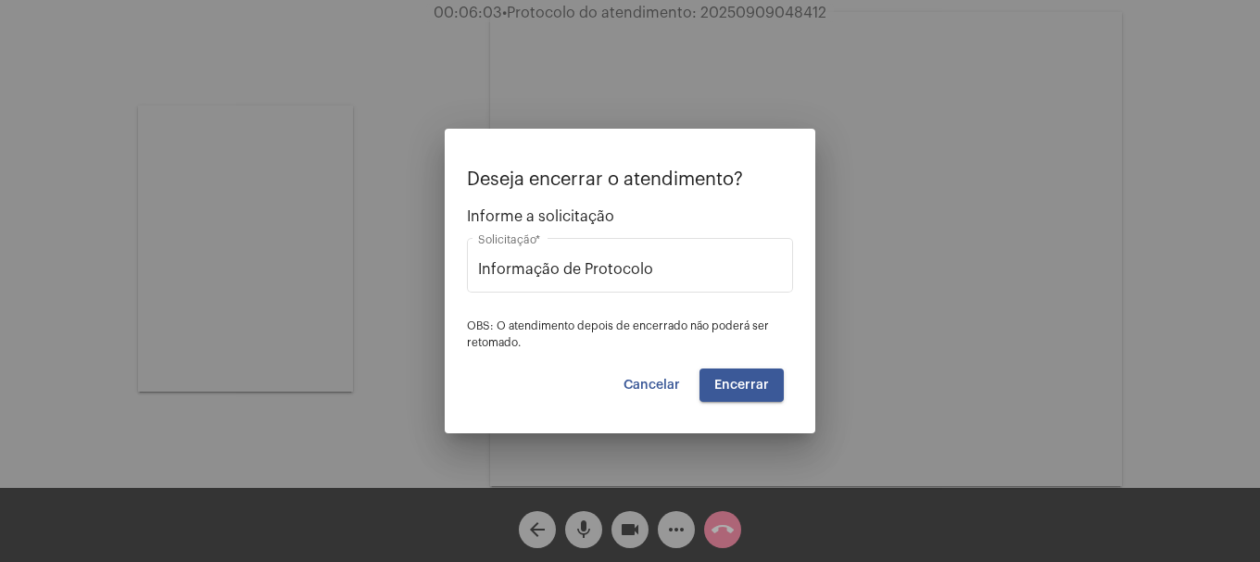
drag, startPoint x: 760, startPoint y: 430, endPoint x: 756, endPoint y: 390, distance: 40.1
click at [759, 409] on div "Deseja encerrar o atendimento? Informe a solicitação Informação de Protocolo So…" at bounding box center [630, 281] width 1260 height 562
click at [756, 390] on span "Encerrar" at bounding box center [741, 385] width 55 height 13
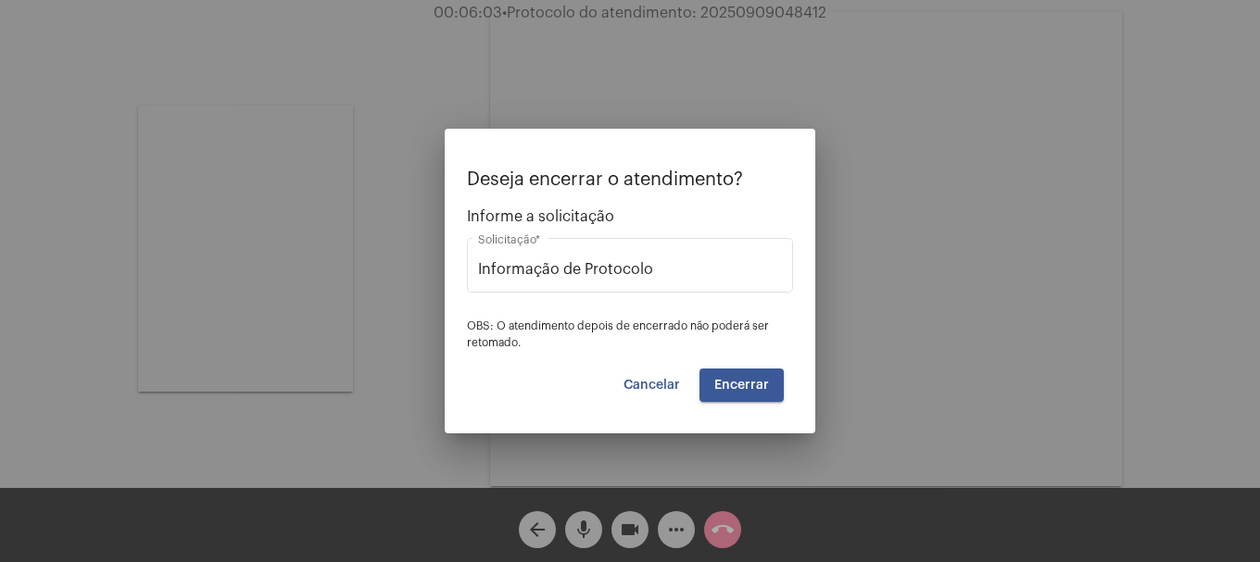
click at [756, 390] on video at bounding box center [806, 249] width 632 height 474
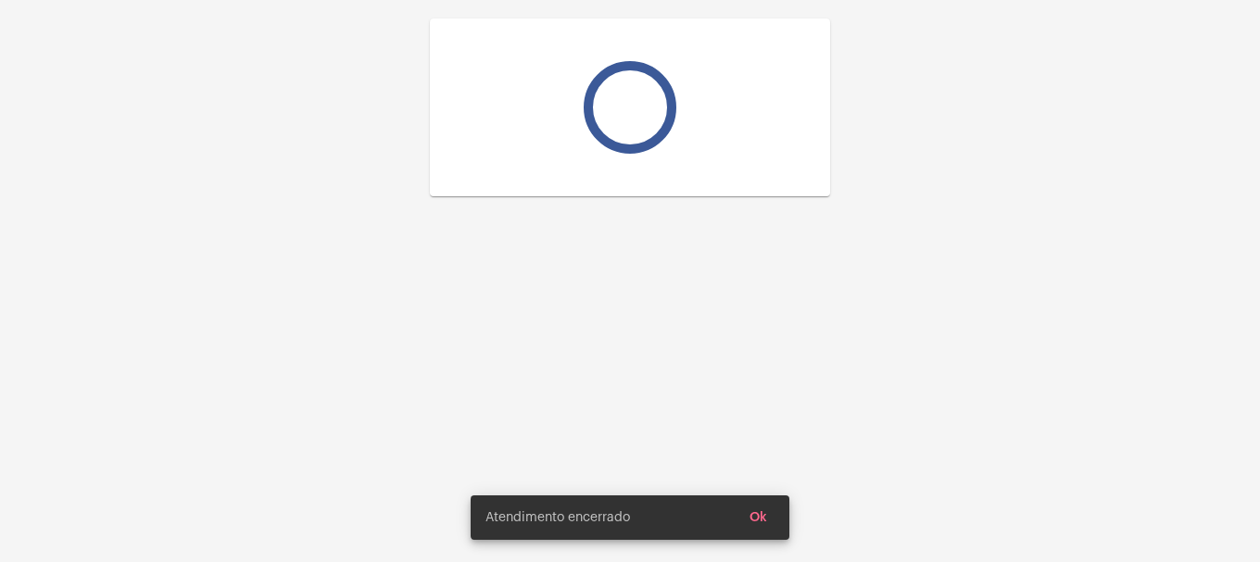
click at [756, 390] on div at bounding box center [630, 281] width 1260 height 562
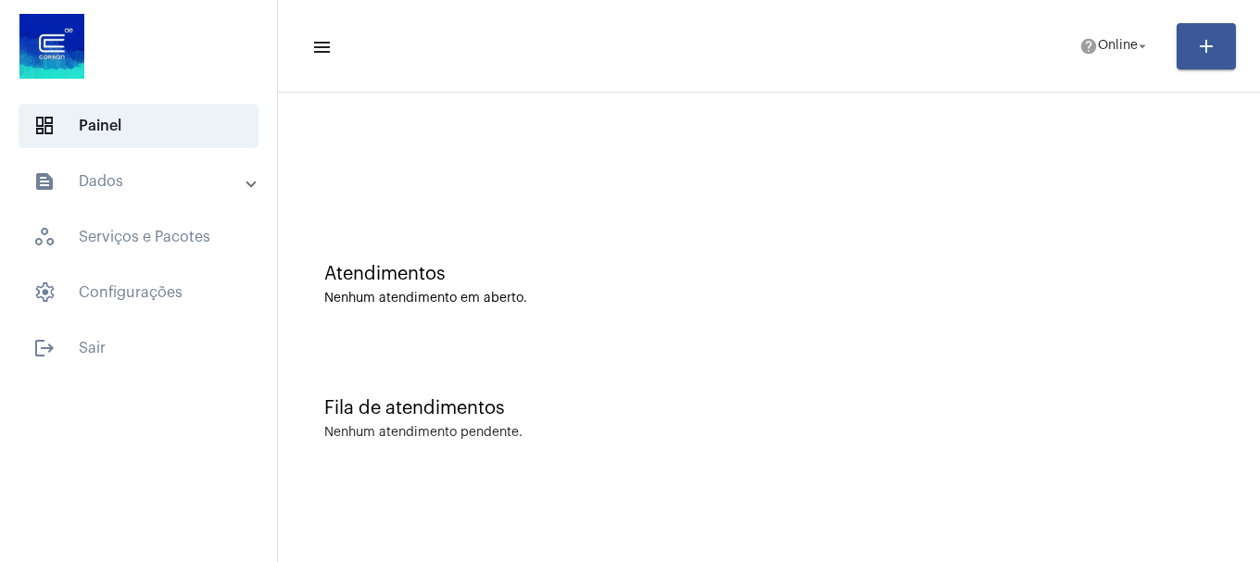
click at [1111, 26] on mat-toolbar-row "menu help Online arrow_drop_down add" at bounding box center [769, 46] width 982 height 59
click at [1137, 87] on mat-toolbar "menu help Online arrow_drop_down add" at bounding box center [769, 46] width 982 height 93
click at [1123, 55] on span "help Online arrow_drop_down" at bounding box center [1114, 45] width 71 height 33
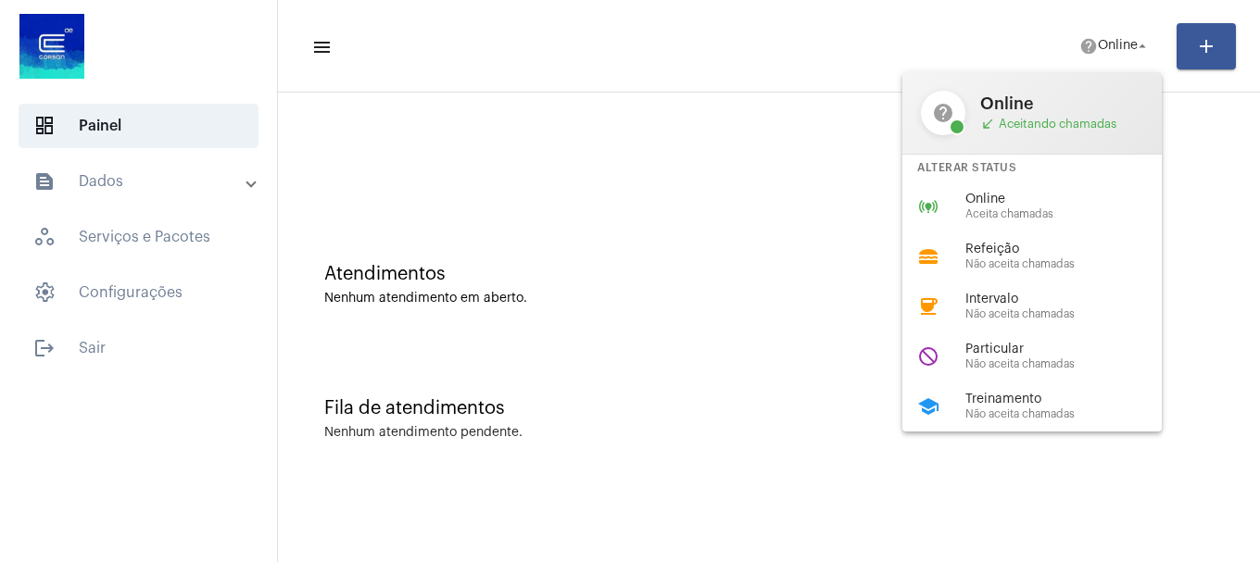
drag, startPoint x: 1052, startPoint y: 177, endPoint x: 1048, endPoint y: 191, distance: 14.4
click at [1048, 190] on div "help Online call_received Aceitando chamadas Alterar Status online_prediction O…" at bounding box center [1031, 251] width 259 height 359
click at [1048, 191] on div at bounding box center [768, 155] width 963 height 107
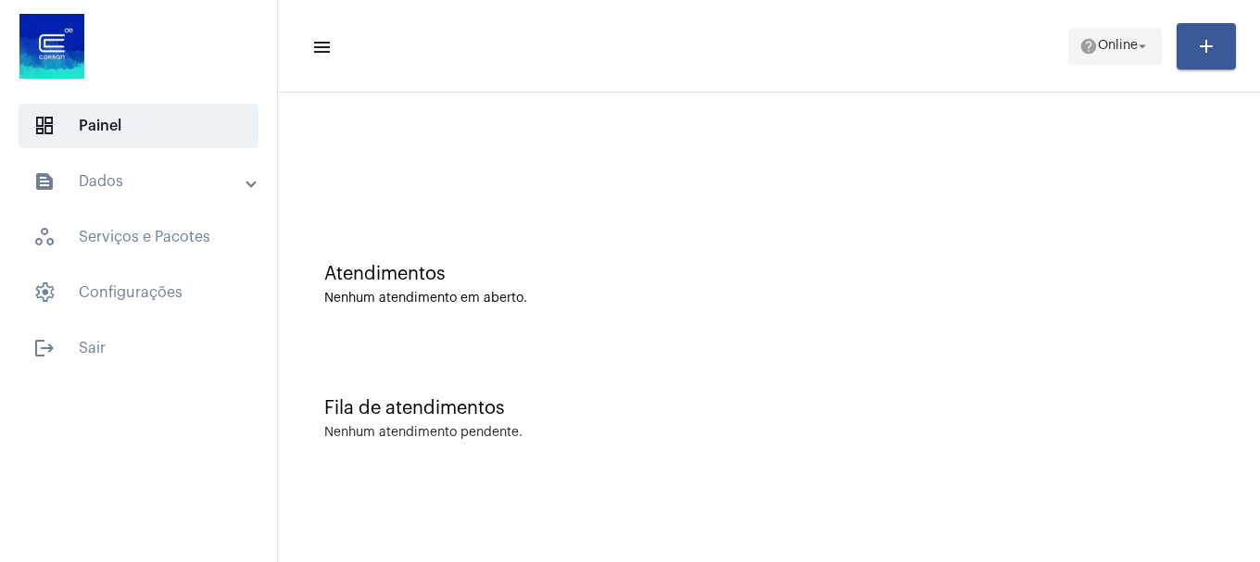
click at [1095, 56] on span "help Online arrow_drop_down" at bounding box center [1114, 45] width 71 height 33
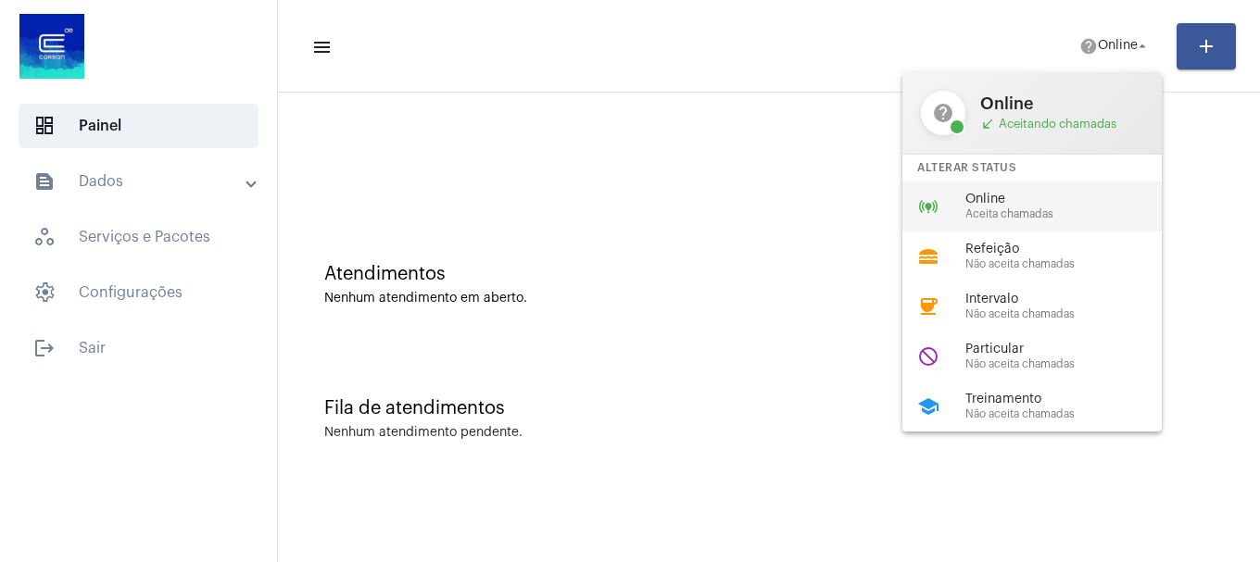
click at [1010, 210] on span "Aceita chamadas" at bounding box center [1070, 214] width 211 height 12
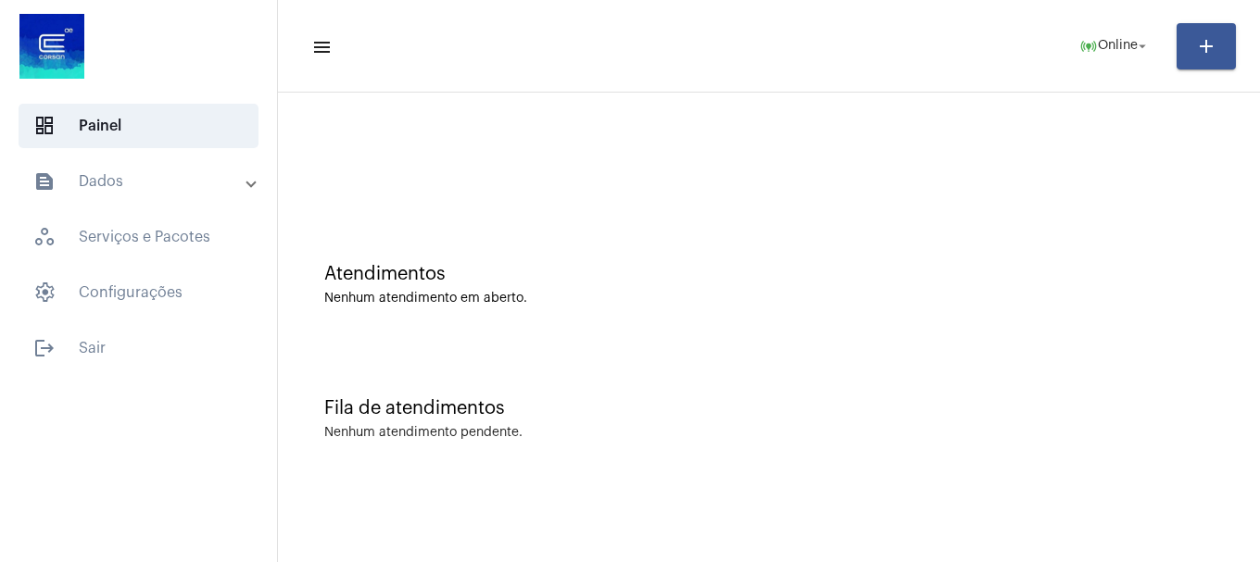
drag, startPoint x: 737, startPoint y: 295, endPoint x: 718, endPoint y: 287, distance: 21.2
click at [736, 295] on div "Nenhum atendimento em aberto." at bounding box center [768, 299] width 889 height 14
click at [120, 174] on mat-panel-title "text_snippet_outlined Dados" at bounding box center [140, 181] width 214 height 22
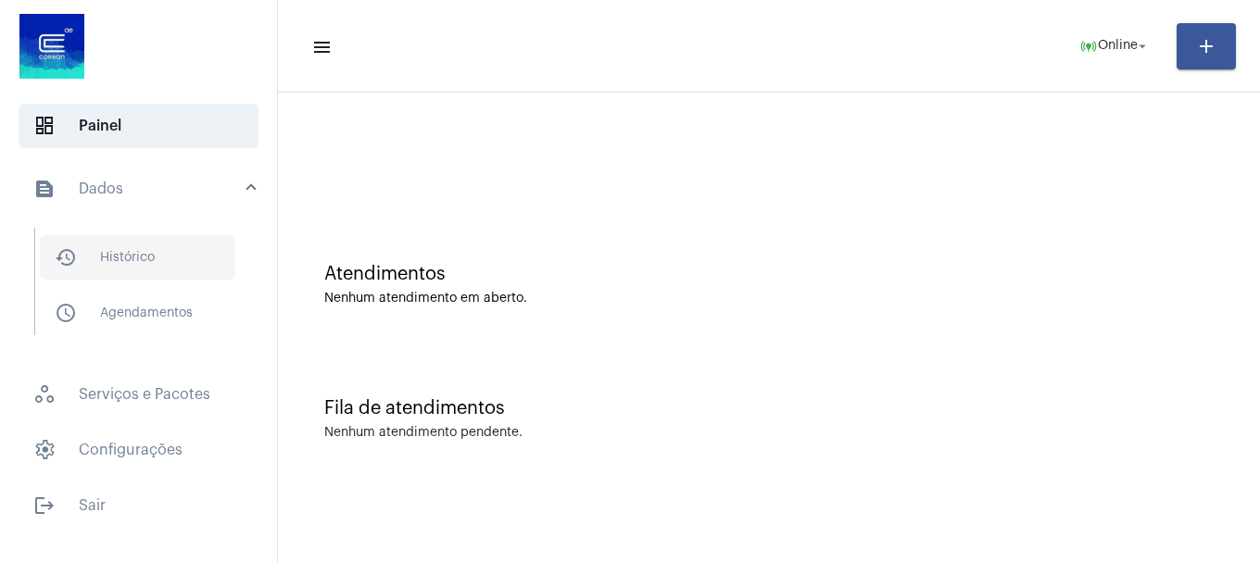
click at [143, 270] on span "history_outlined Histórico" at bounding box center [137, 257] width 195 height 44
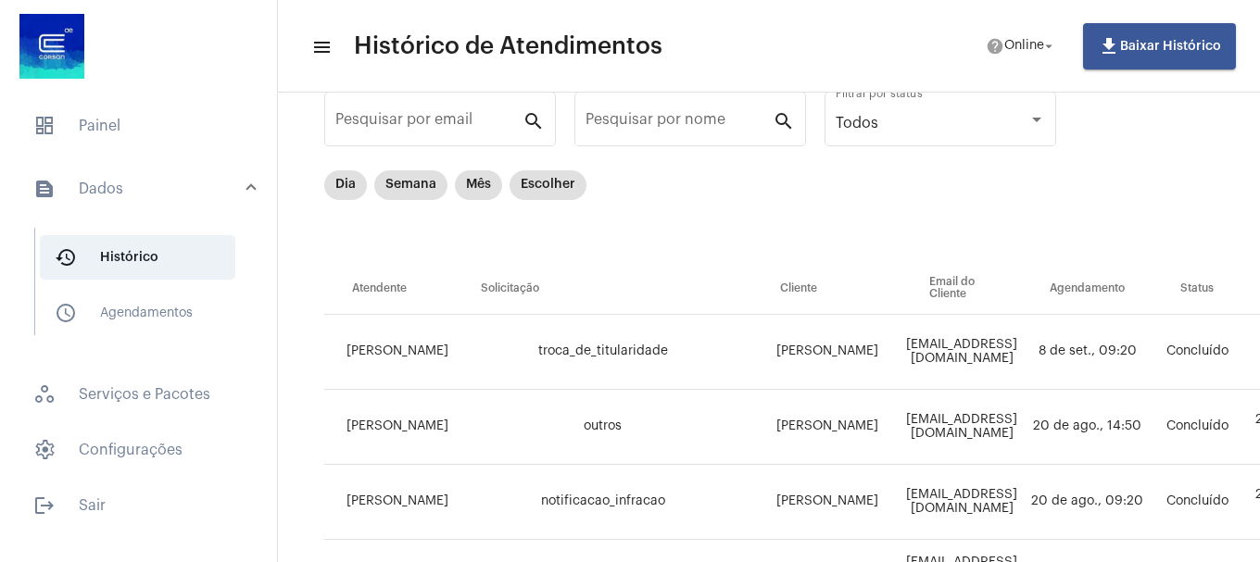
scroll to position [93, 0]
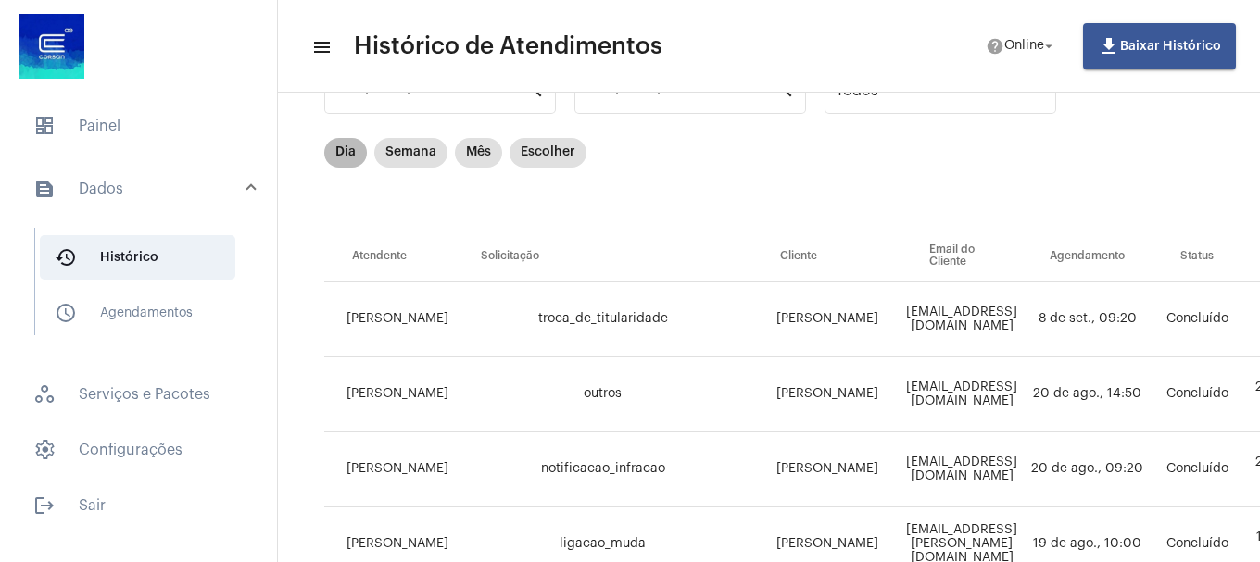
click at [352, 145] on mat-chip "Dia" at bounding box center [345, 153] width 43 height 30
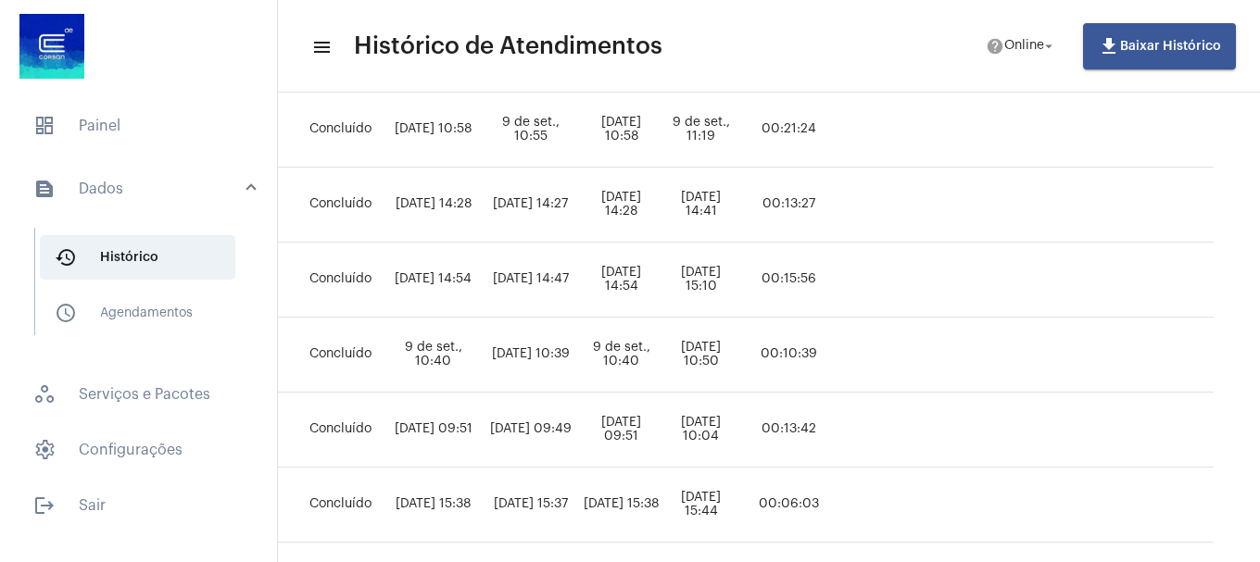
scroll to position [525, 900]
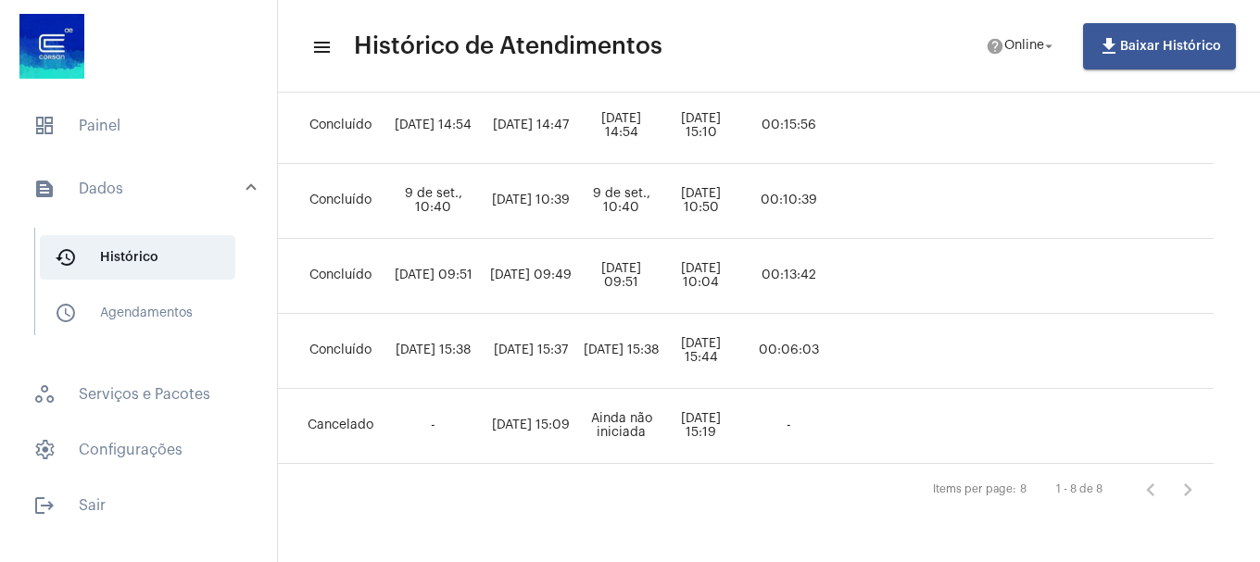
drag, startPoint x: 931, startPoint y: 544, endPoint x: 551, endPoint y: 534, distance: 379.8
click at [443, 525] on mat-sidenav-content "menu Histórico de Atendimentos help Online arrow_drop_down file_download Baixar…" at bounding box center [769, 281] width 982 height 562
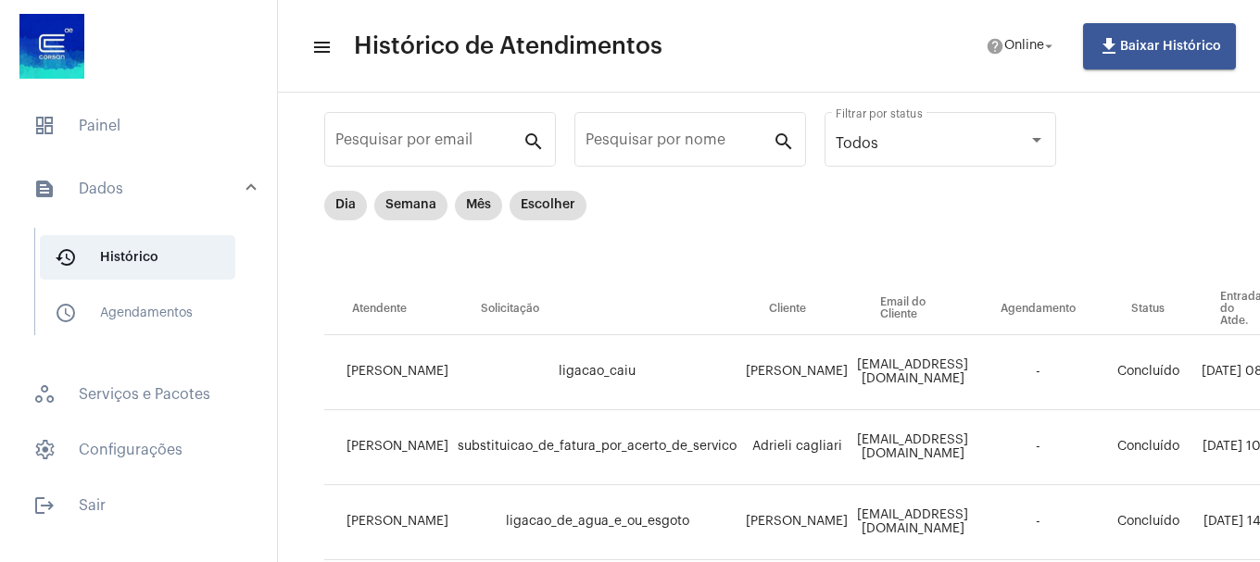
scroll to position [0, 0]
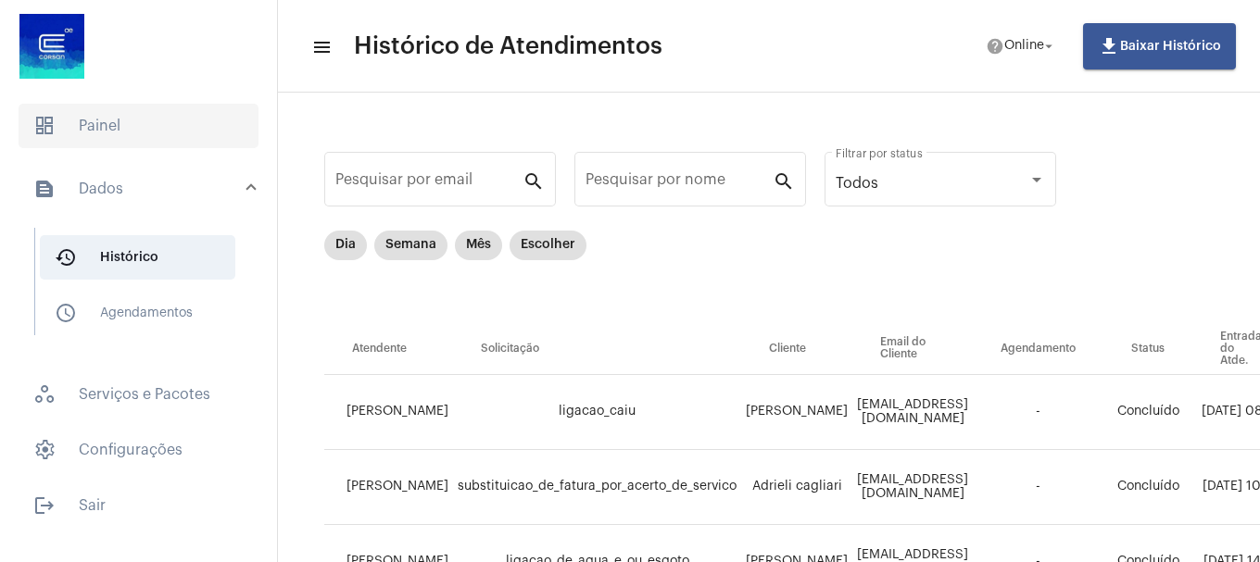
click at [167, 126] on span "dashboard Painel" at bounding box center [139, 126] width 240 height 44
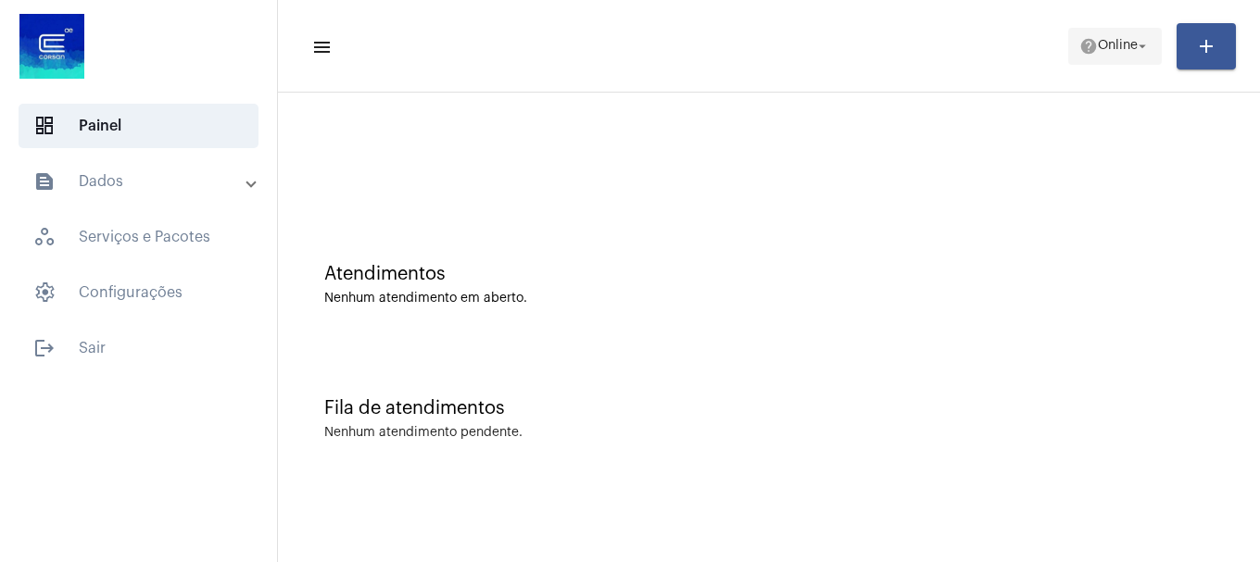
click at [1121, 64] on button "help Online arrow_drop_down" at bounding box center [1115, 46] width 94 height 37
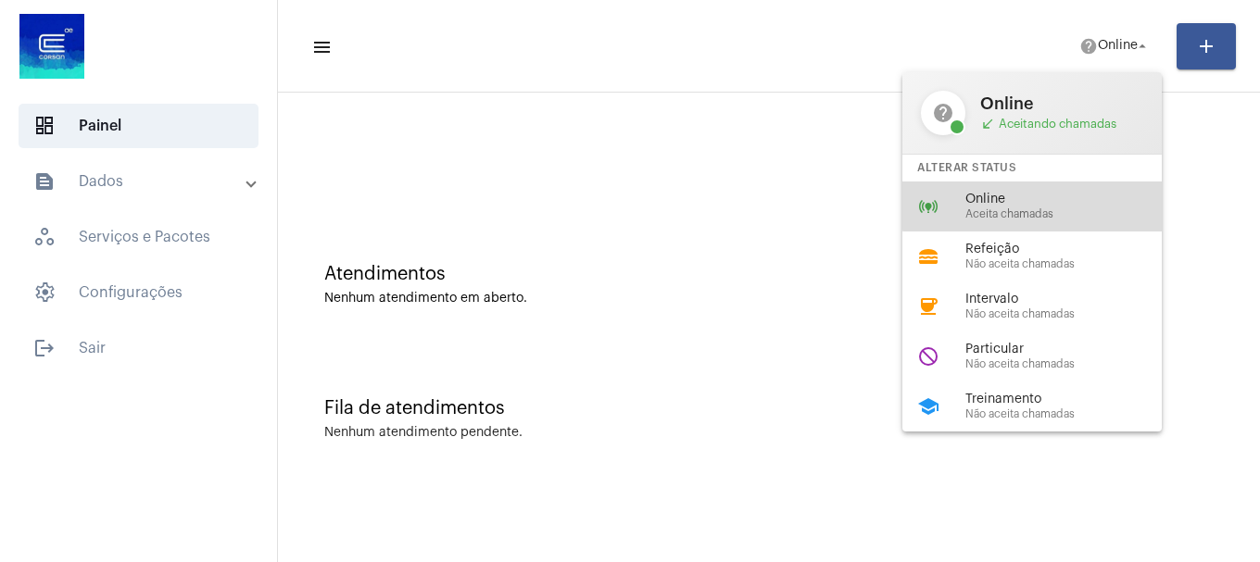
click at [1097, 187] on div "online_prediction Online Aceita chamadas" at bounding box center [1046, 207] width 289 height 50
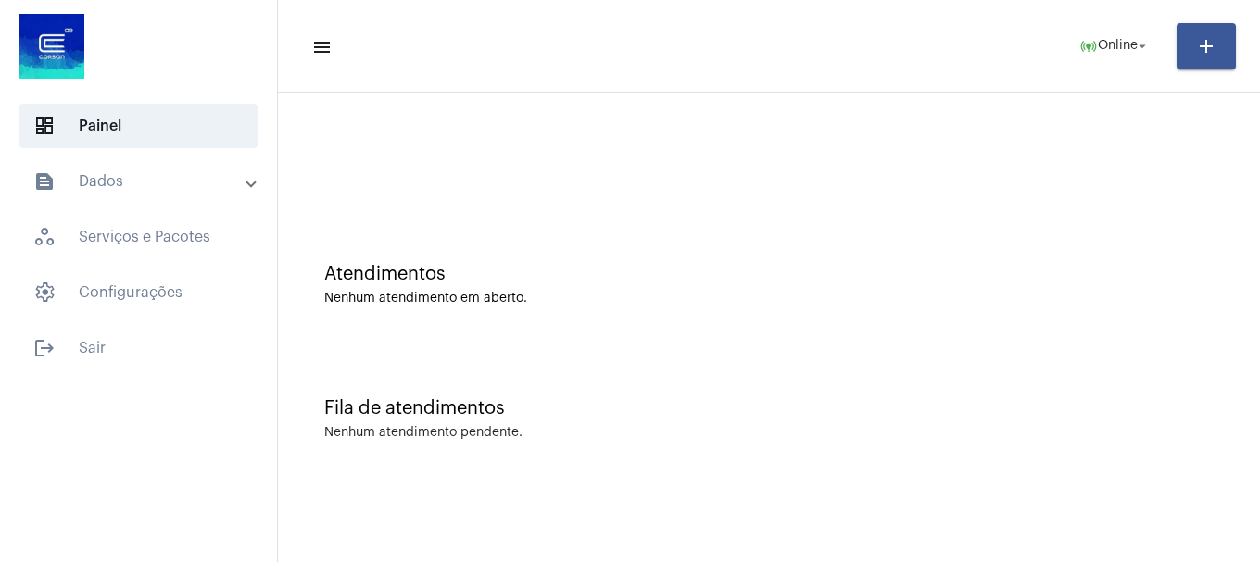
click at [218, 180] on mat-panel-title "text_snippet_outlined Dados" at bounding box center [140, 181] width 214 height 22
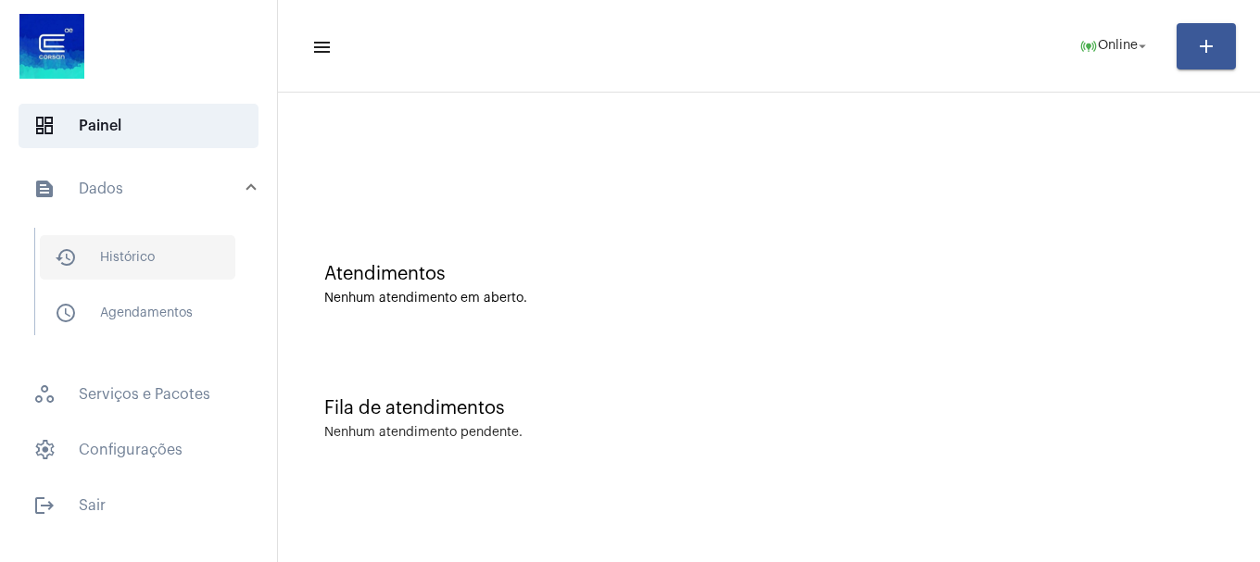
click at [133, 257] on span "history_outlined Histórico" at bounding box center [137, 257] width 195 height 44
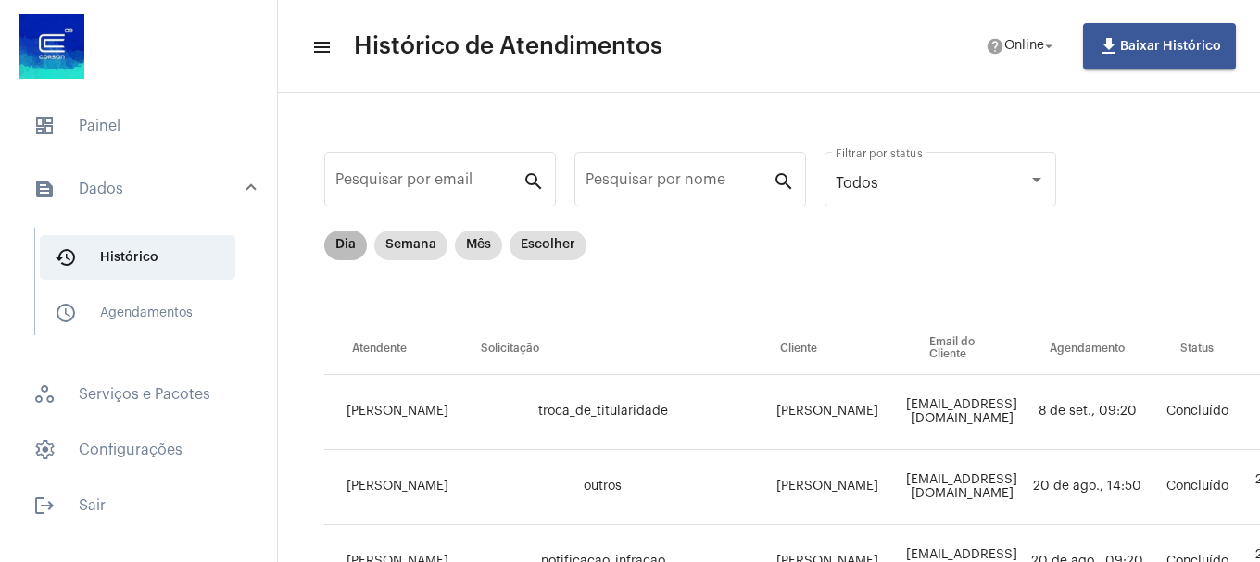
click at [332, 261] on div "Dia Semana Mês Escolher" at bounding box center [455, 245] width 270 height 37
click at [345, 254] on mat-chip "Dia" at bounding box center [345, 246] width 43 height 30
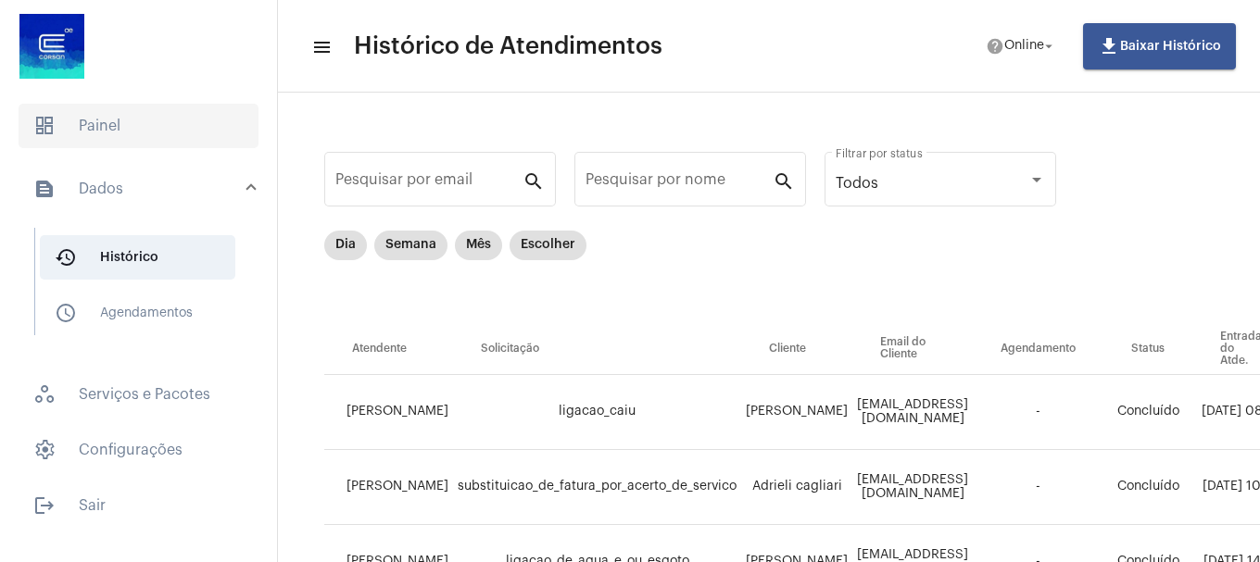
click at [125, 139] on span "dashboard Painel" at bounding box center [139, 126] width 240 height 44
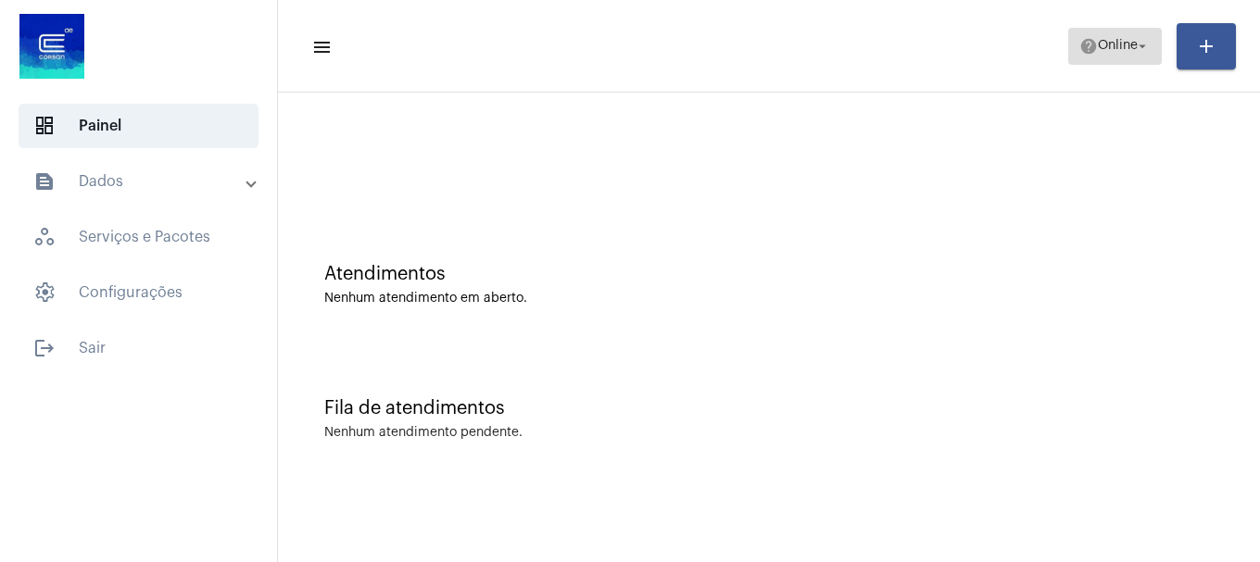
click at [1103, 41] on span "Online" at bounding box center [1118, 46] width 40 height 13
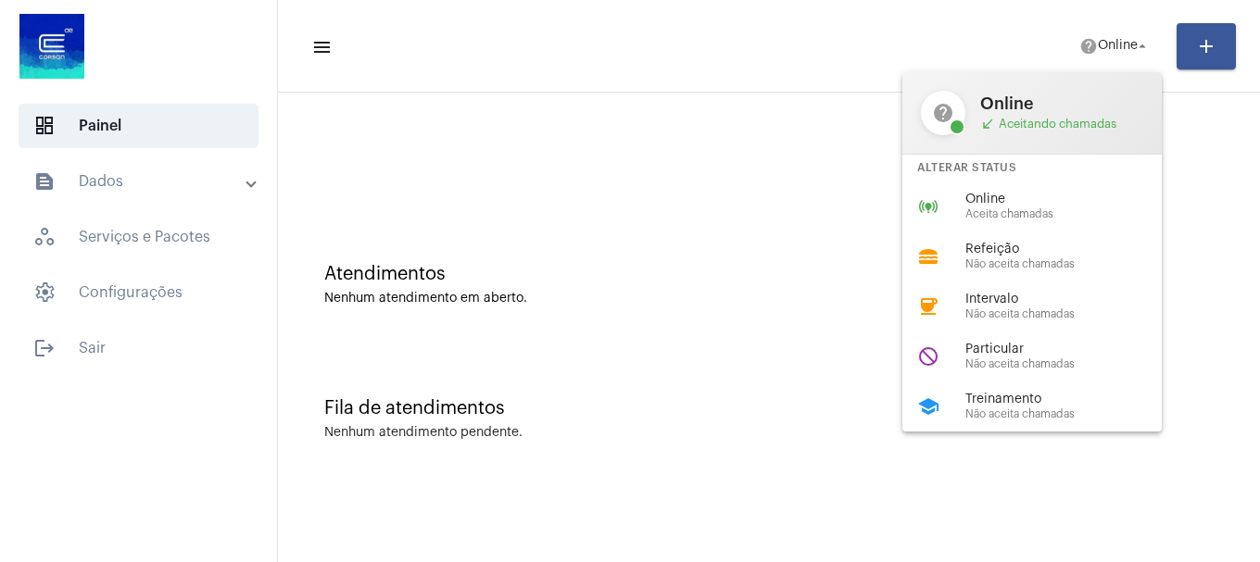
click at [1065, 180] on div "Alterar Status" at bounding box center [1031, 168] width 259 height 27
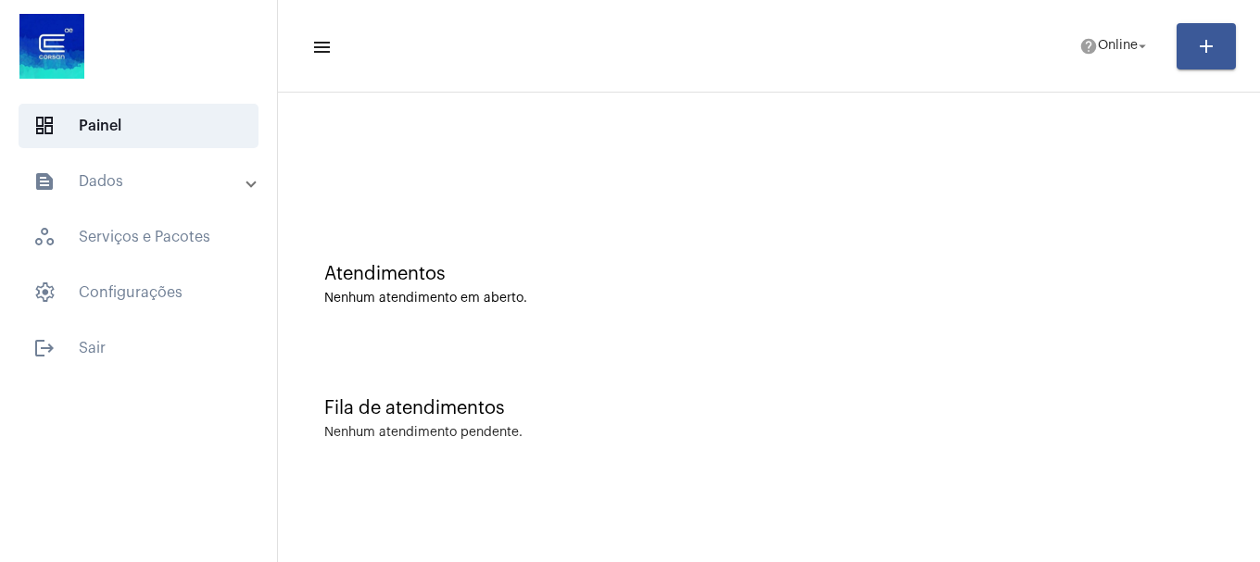
drag, startPoint x: 1048, startPoint y: 202, endPoint x: 1052, endPoint y: 156, distance: 46.5
click at [1048, 197] on div at bounding box center [768, 155] width 963 height 107
click at [1089, 63] on button "help Online arrow_drop_down" at bounding box center [1115, 46] width 94 height 37
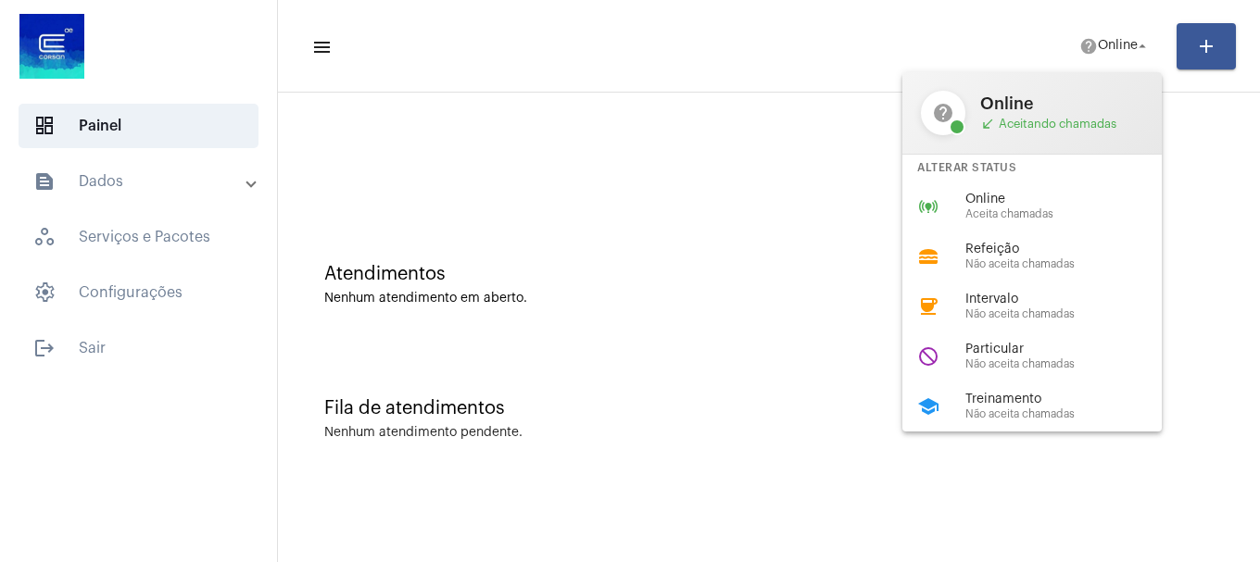
click at [1058, 221] on div "online_prediction Online Aceita chamadas" at bounding box center [1046, 207] width 289 height 50
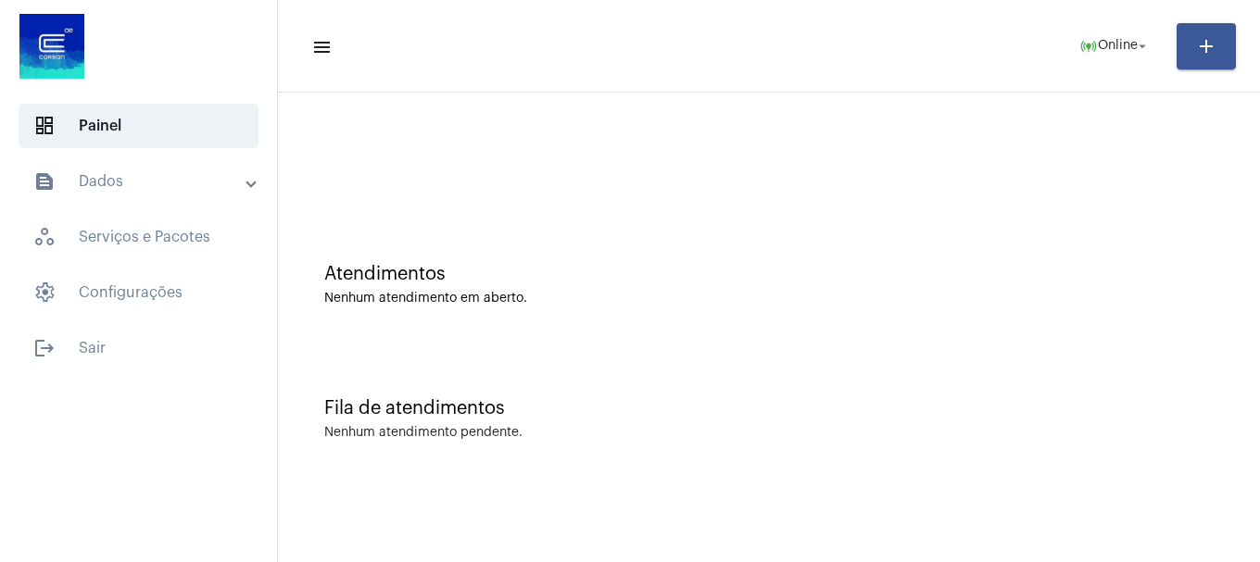
drag, startPoint x: 323, startPoint y: 266, endPoint x: 521, endPoint y: 489, distance: 297.9
click at [521, 489] on mat-sidenav-content "menu online_prediction Online arrow_drop_down add Atendimentos Nenhum atendimen…" at bounding box center [769, 281] width 982 height 562
drag, startPoint x: 541, startPoint y: 445, endPoint x: 316, endPoint y: 257, distance: 292.7
click at [316, 257] on div "Atendimentos Nenhum atendimento em aberto. Fila de atendimentos Nenhum atendime…" at bounding box center [768, 289] width 963 height 375
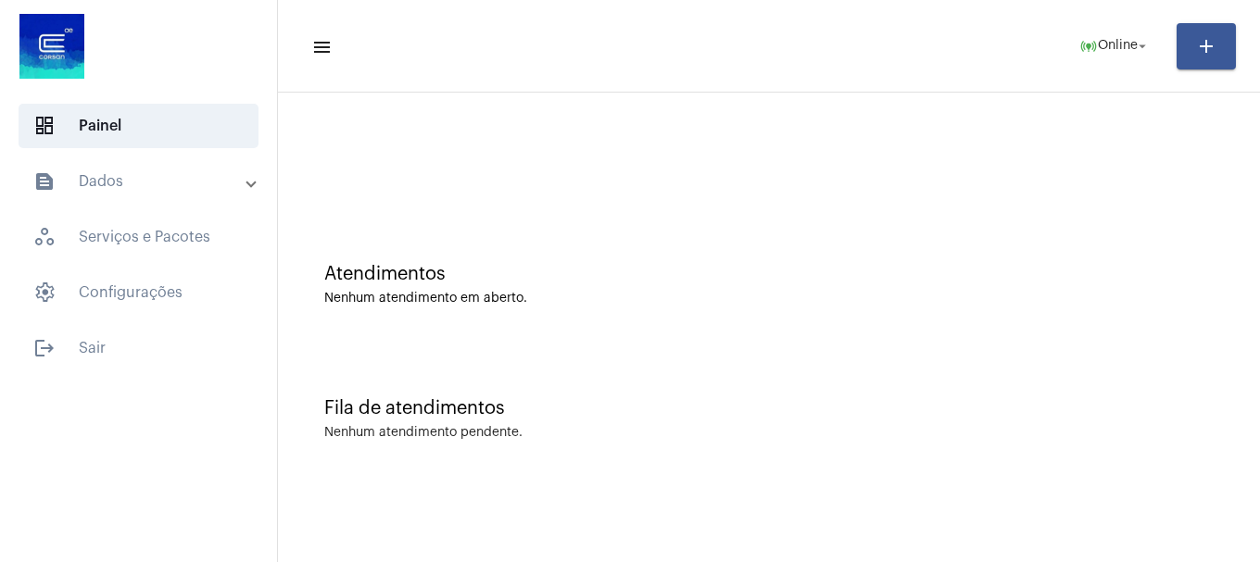
click at [372, 332] on div "Atendimentos Nenhum atendimento em aberto." at bounding box center [768, 275] width 963 height 134
drag, startPoint x: 327, startPoint y: 269, endPoint x: 497, endPoint y: 462, distance: 257.9
click at [497, 462] on div "Atendimentos Nenhum atendimento em aberto. Fila de atendimentos Nenhum atendime…" at bounding box center [768, 289] width 963 height 375
click at [497, 462] on div "Fila de atendimentos Nenhum atendimento pendente." at bounding box center [768, 410] width 963 height 134
click at [520, 431] on div "Nenhum atendimento pendente." at bounding box center [423, 433] width 198 height 14
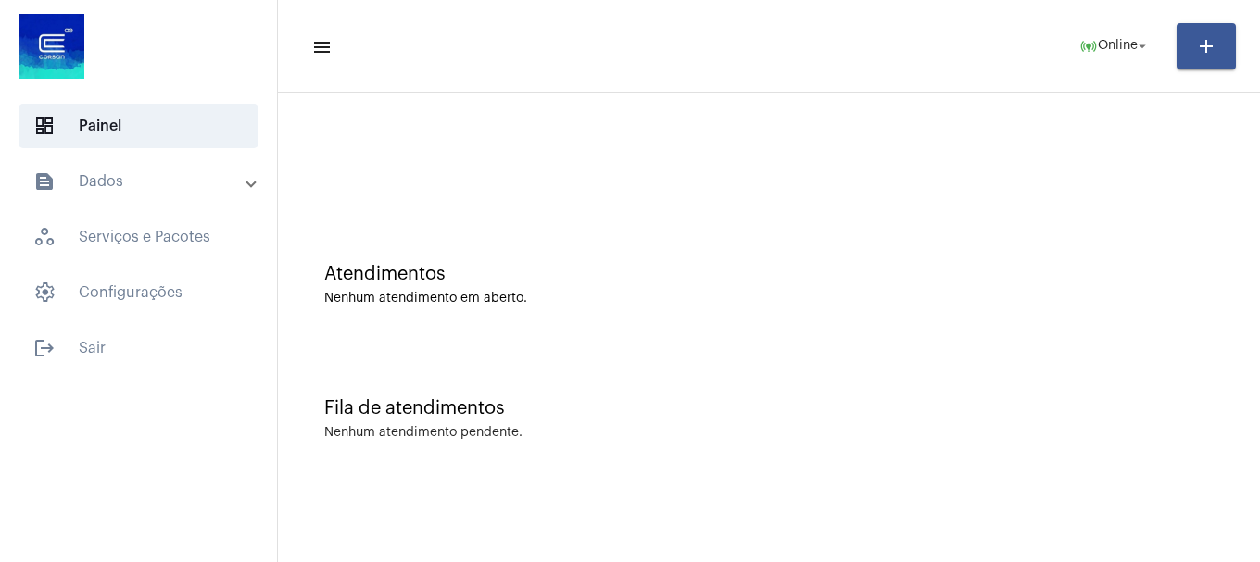
click at [520, 431] on div "Nenhum atendimento pendente." at bounding box center [423, 433] width 198 height 14
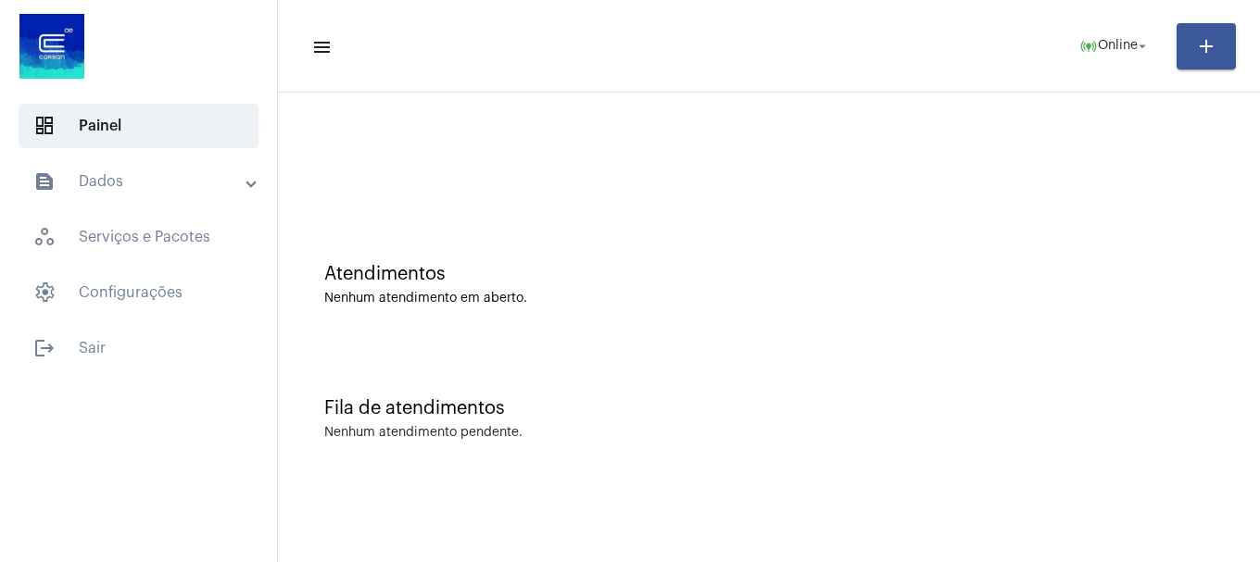
click at [521, 430] on div "Nenhum atendimento pendente." at bounding box center [423, 433] width 198 height 14
click at [790, 213] on div "Atendimentos Nenhum atendimento em aberto." at bounding box center [768, 275] width 963 height 134
